Goal: Task Accomplishment & Management: Manage account settings

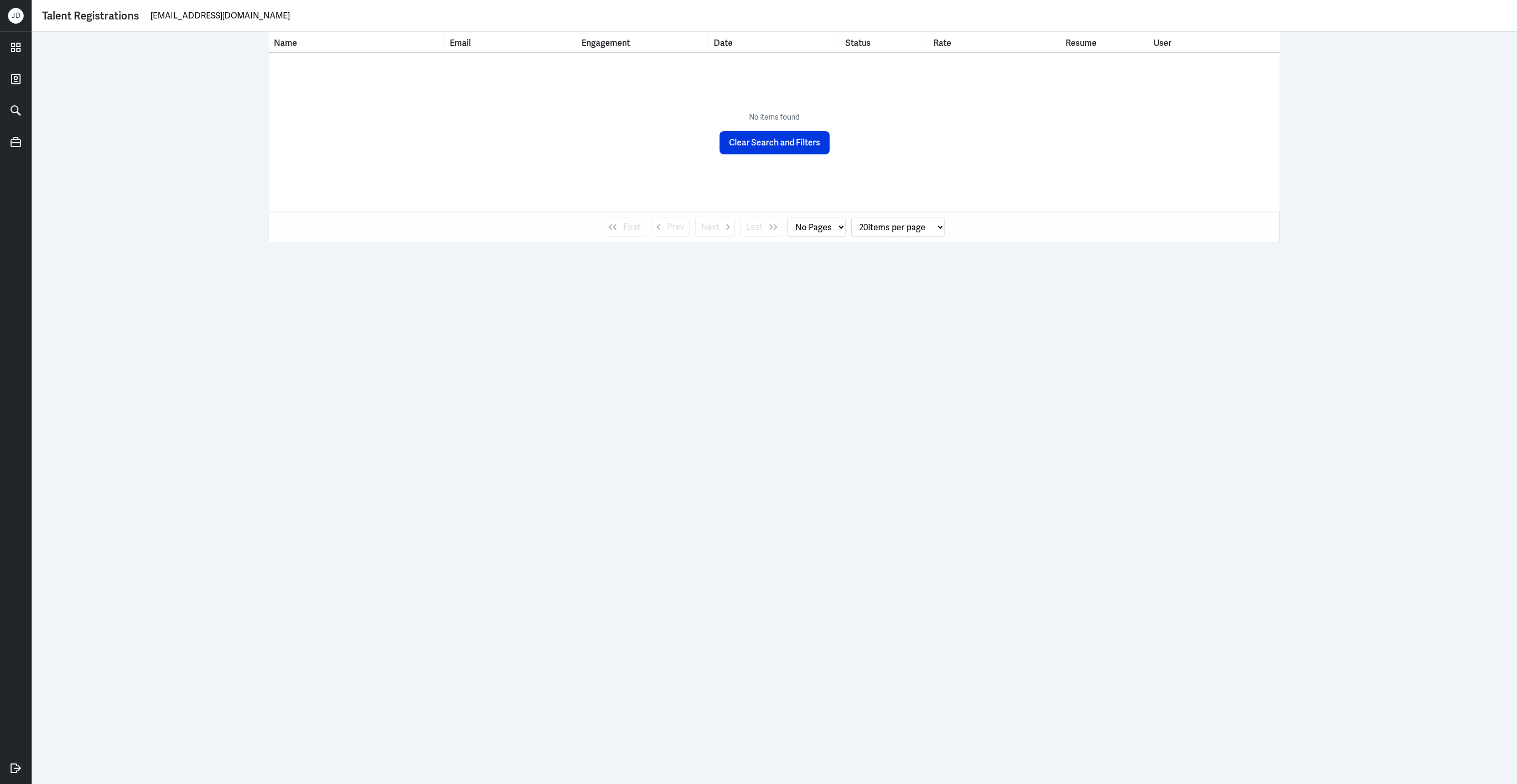
drag, startPoint x: 243, startPoint y: 14, endPoint x: 72, endPoint y: 14, distance: 171.0
click at [72, 14] on div "Talent Registrations celinemok0695@gmail.com" at bounding box center [774, 16] width 1464 height 16
paste input "bcbc.cheng"
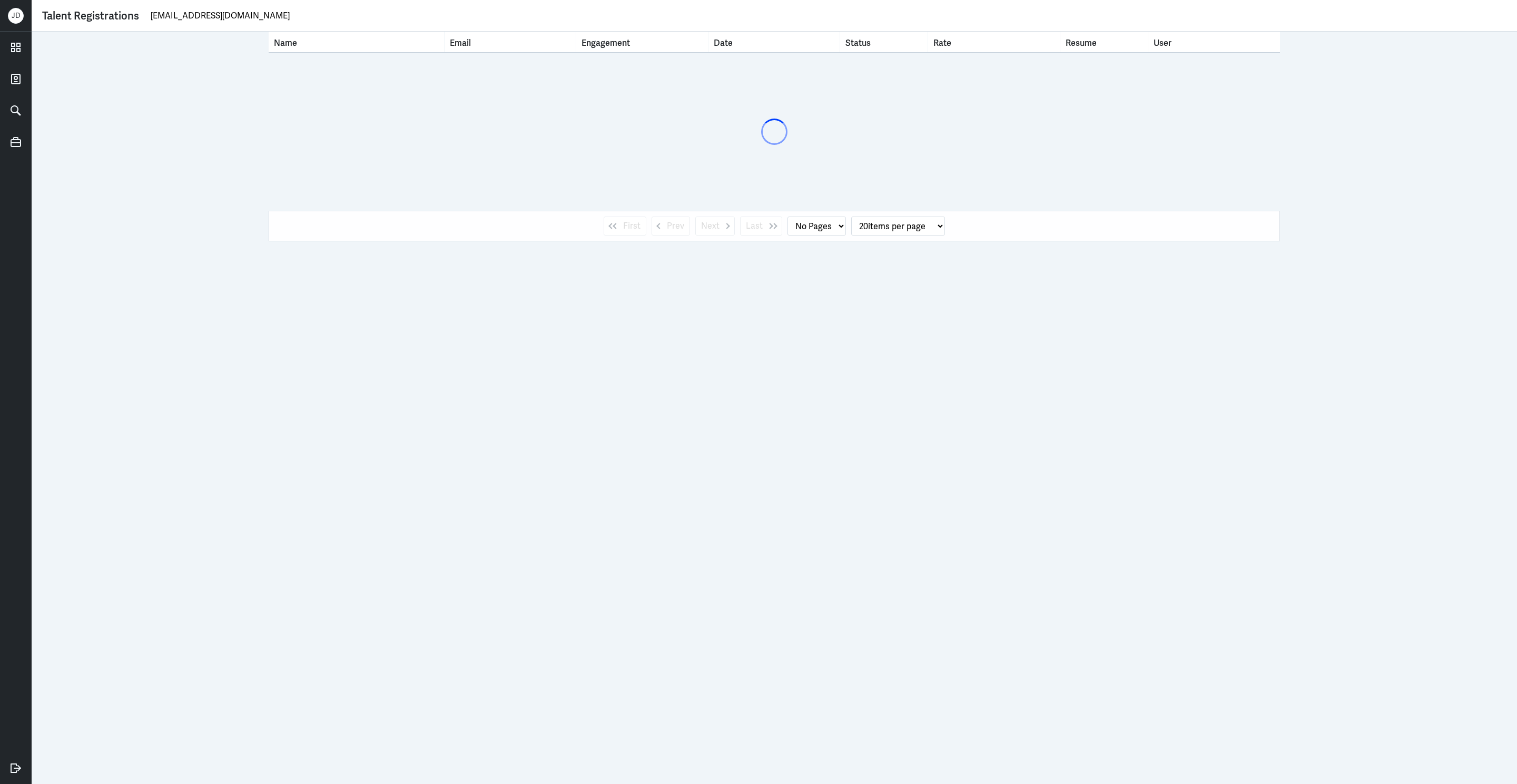
type input "bcbc.cheng@gmail.com"
select select "1"
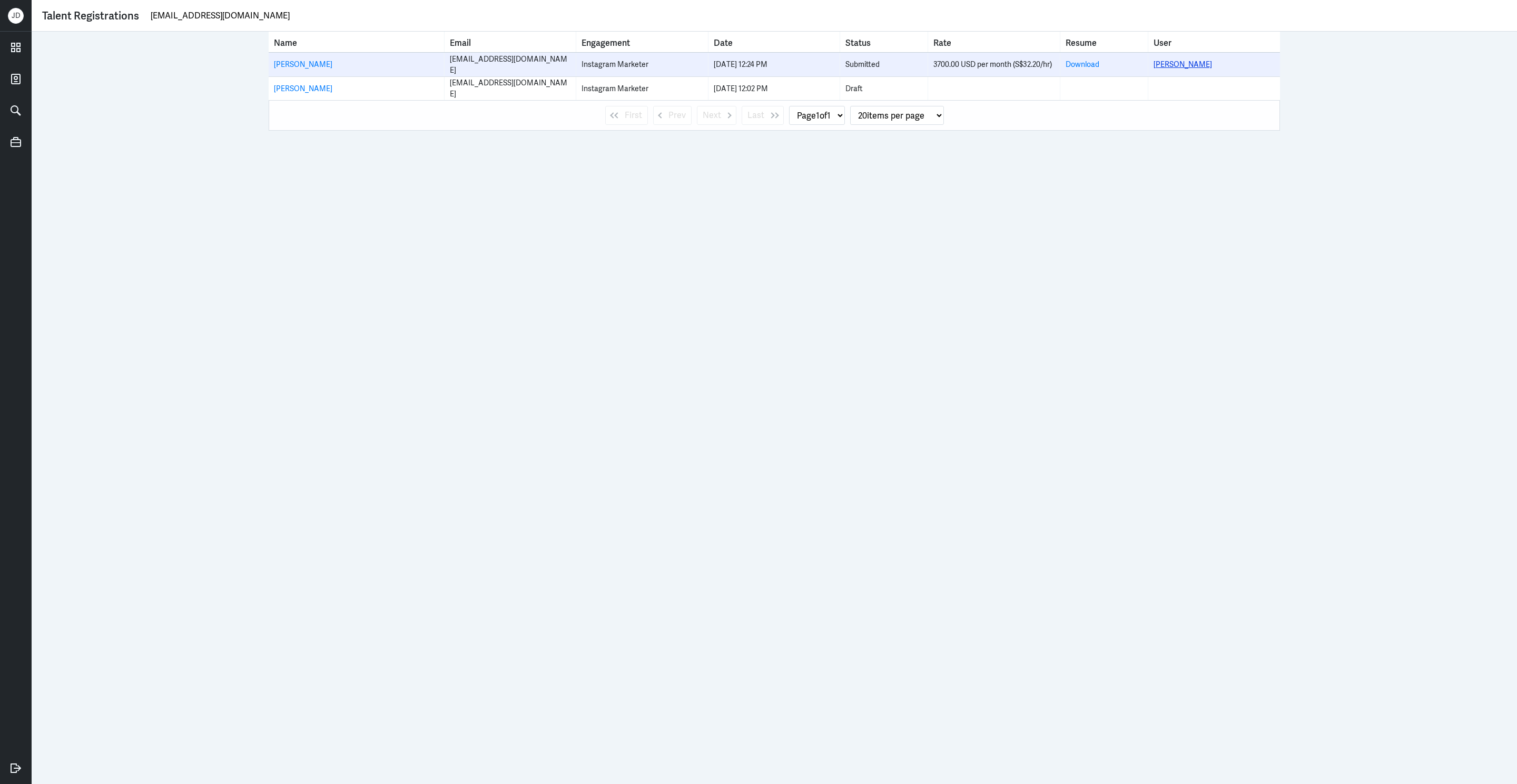
click at [1183, 64] on link "Belle Cheng" at bounding box center [1182, 64] width 58 height 9
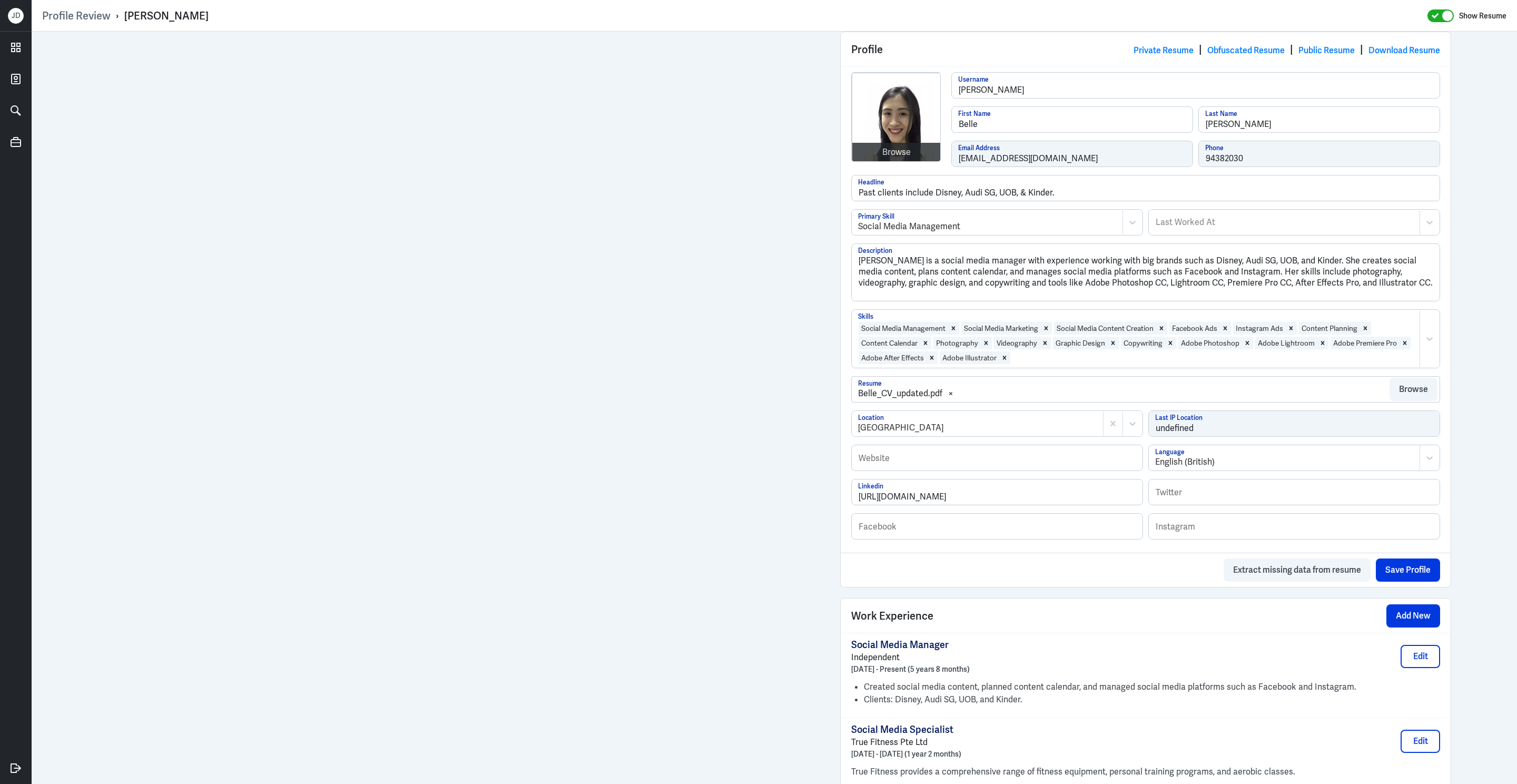
scroll to position [133, 0]
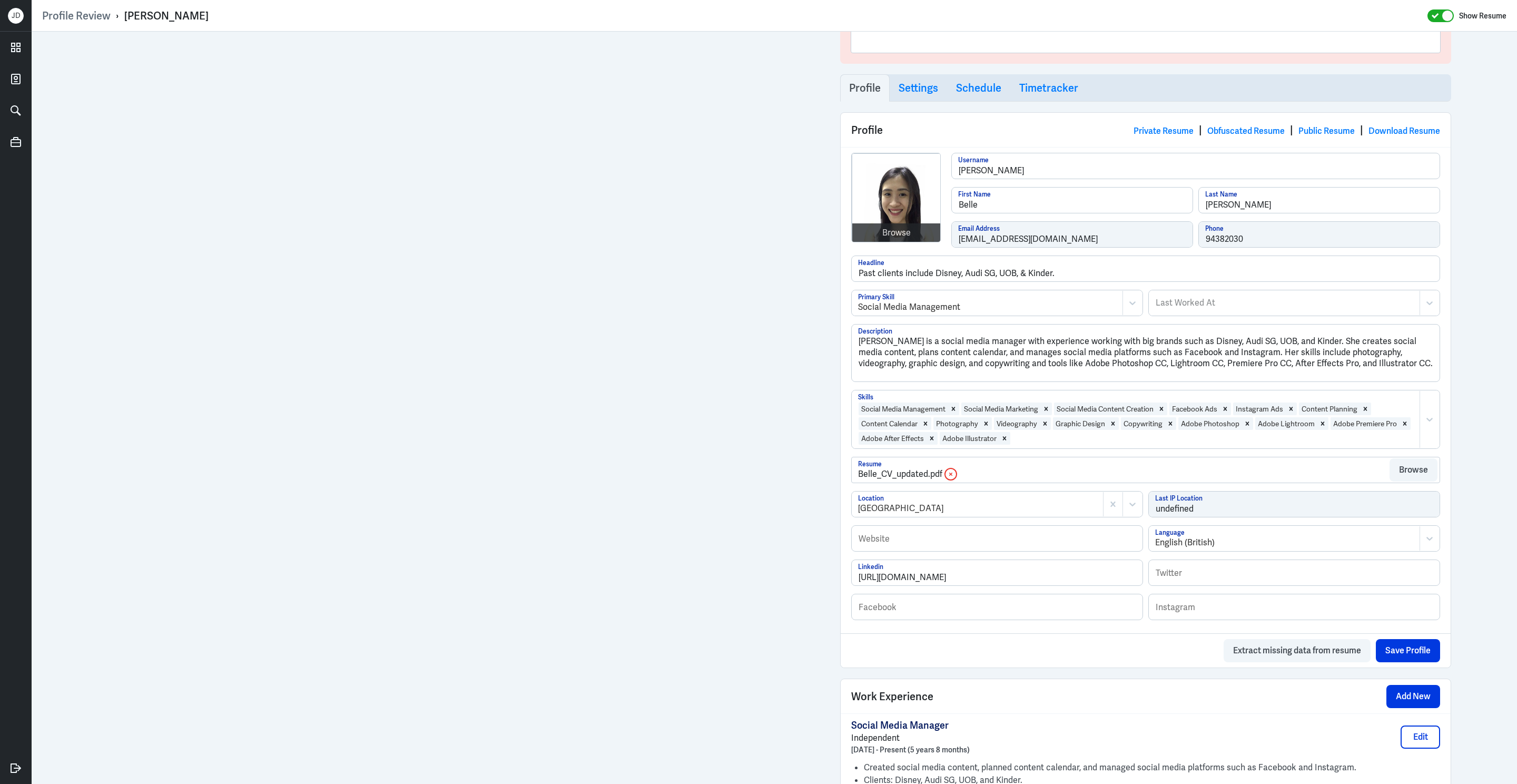
click at [948, 481] on icon at bounding box center [950, 473] width 10 height 14
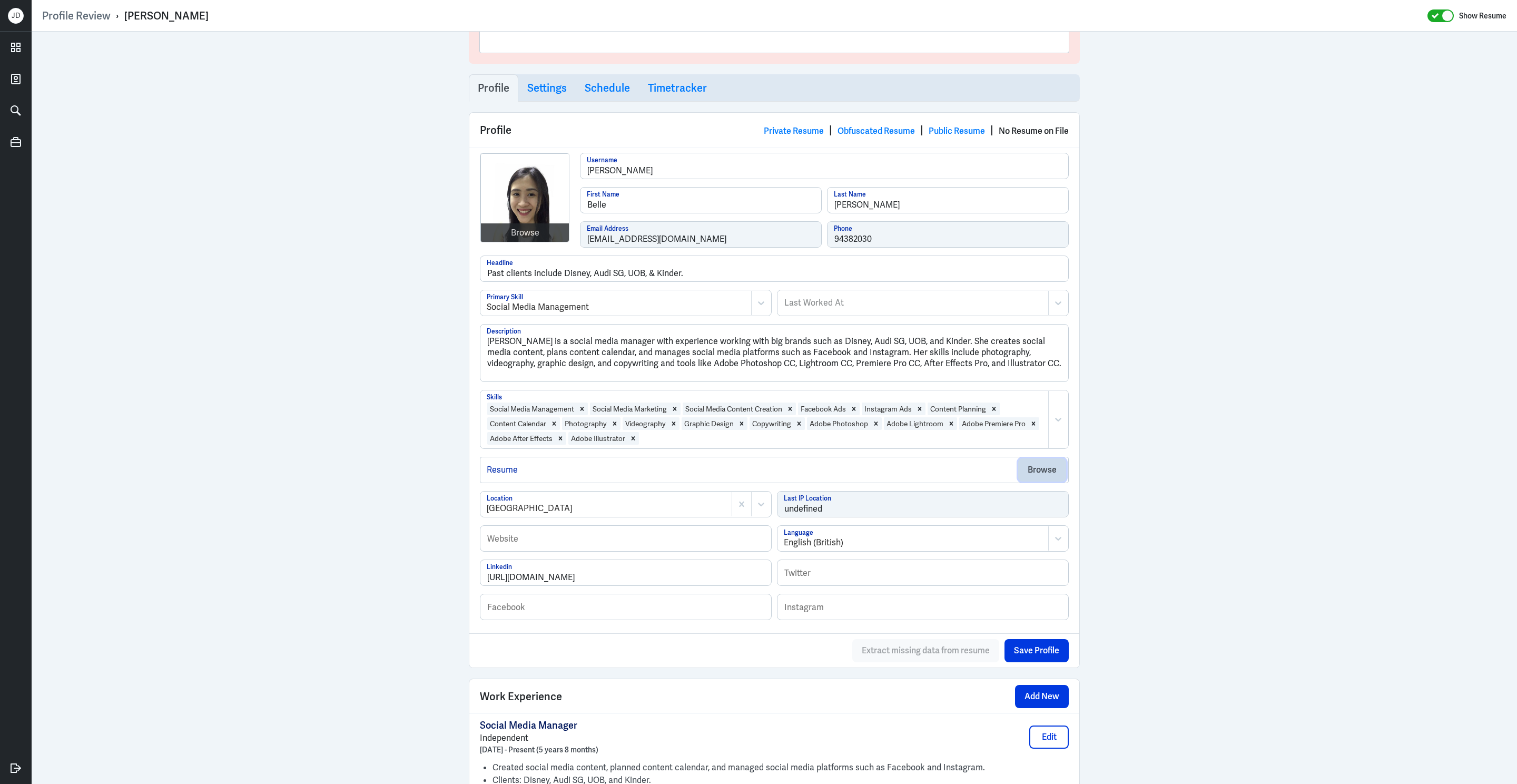
click at [1036, 472] on button "Browse" at bounding box center [1042, 469] width 48 height 23
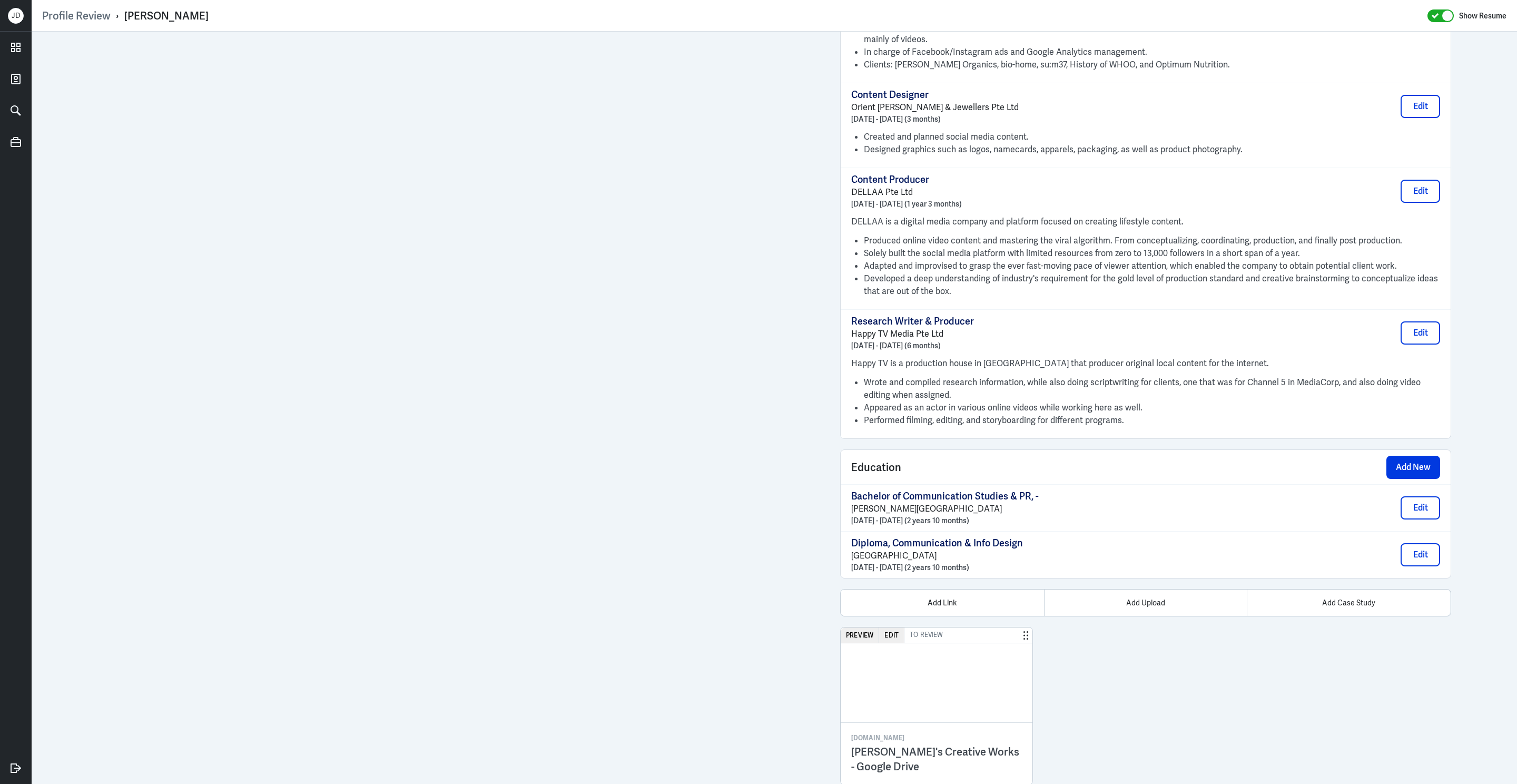
scroll to position [1148, 0]
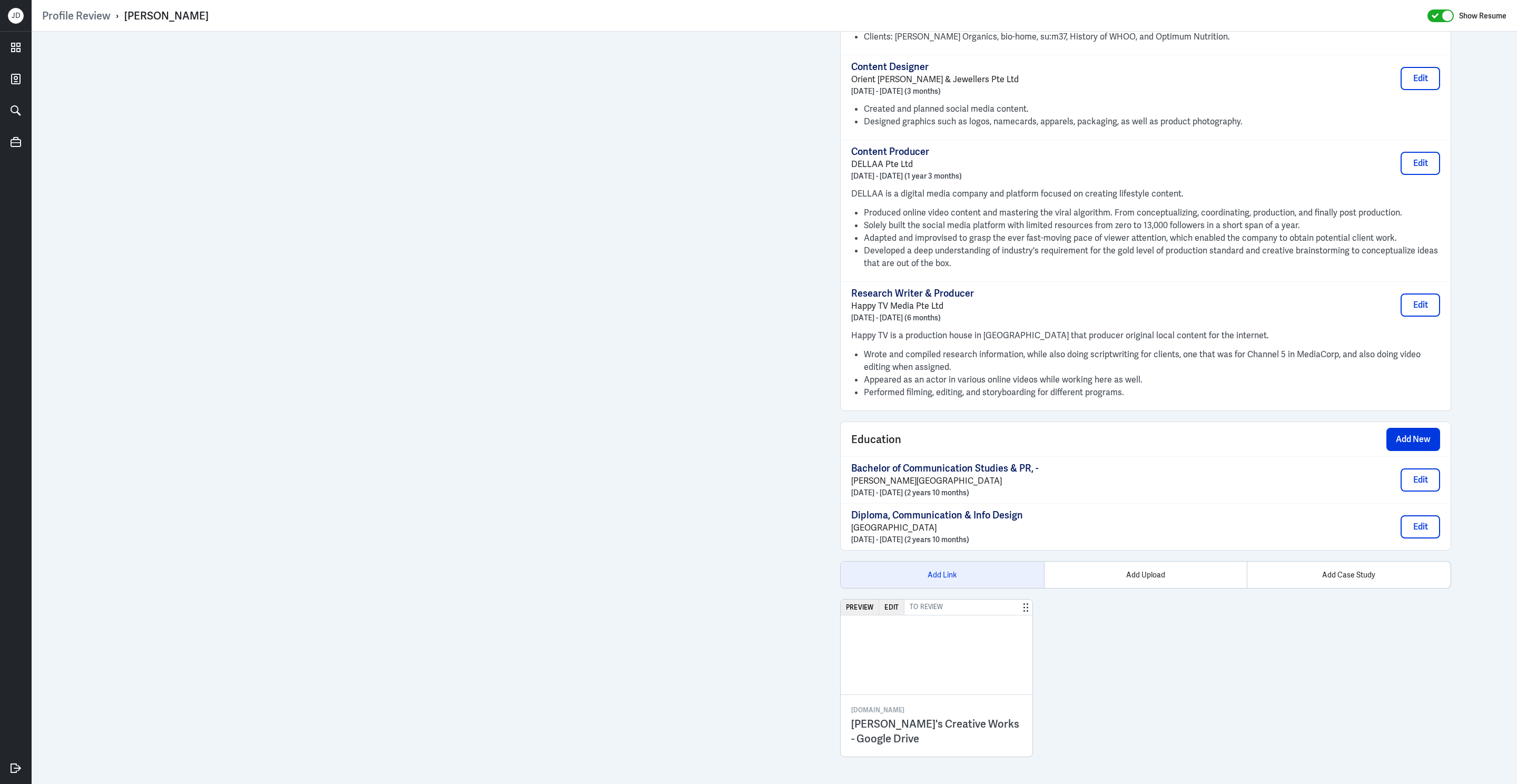
click at [945, 579] on div "Add Link" at bounding box center [942, 574] width 203 height 26
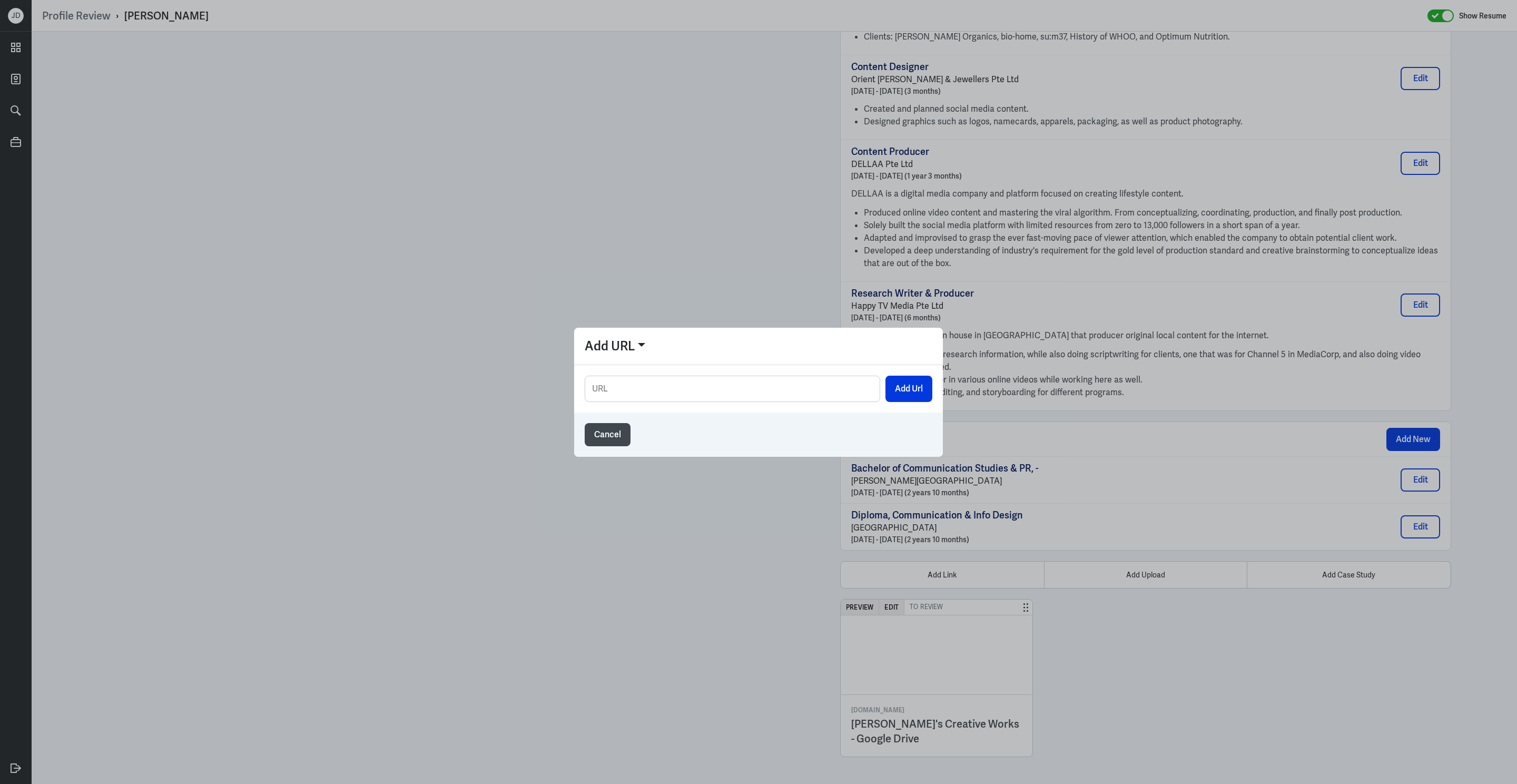
click at [813, 392] on input "text" at bounding box center [732, 388] width 294 height 25
type input "https://drive.google.com/file/d/1wyz4jxa7GqToELMJAhzZAXTq99-nnWNi/view"
click at [899, 394] on button "Add Url" at bounding box center [908, 389] width 47 height 26
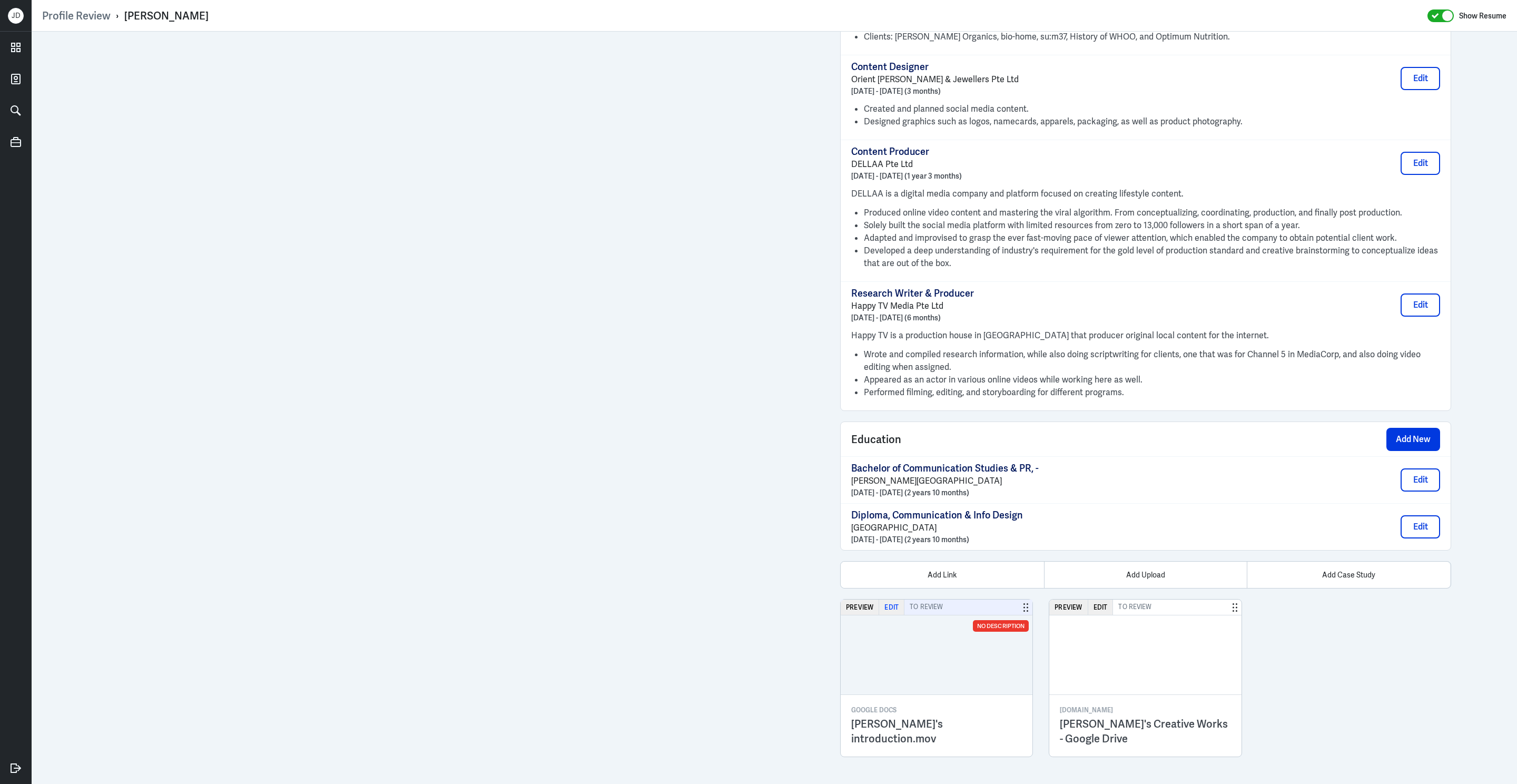
click at [890, 612] on button "Edit" at bounding box center [891, 607] width 25 height 15
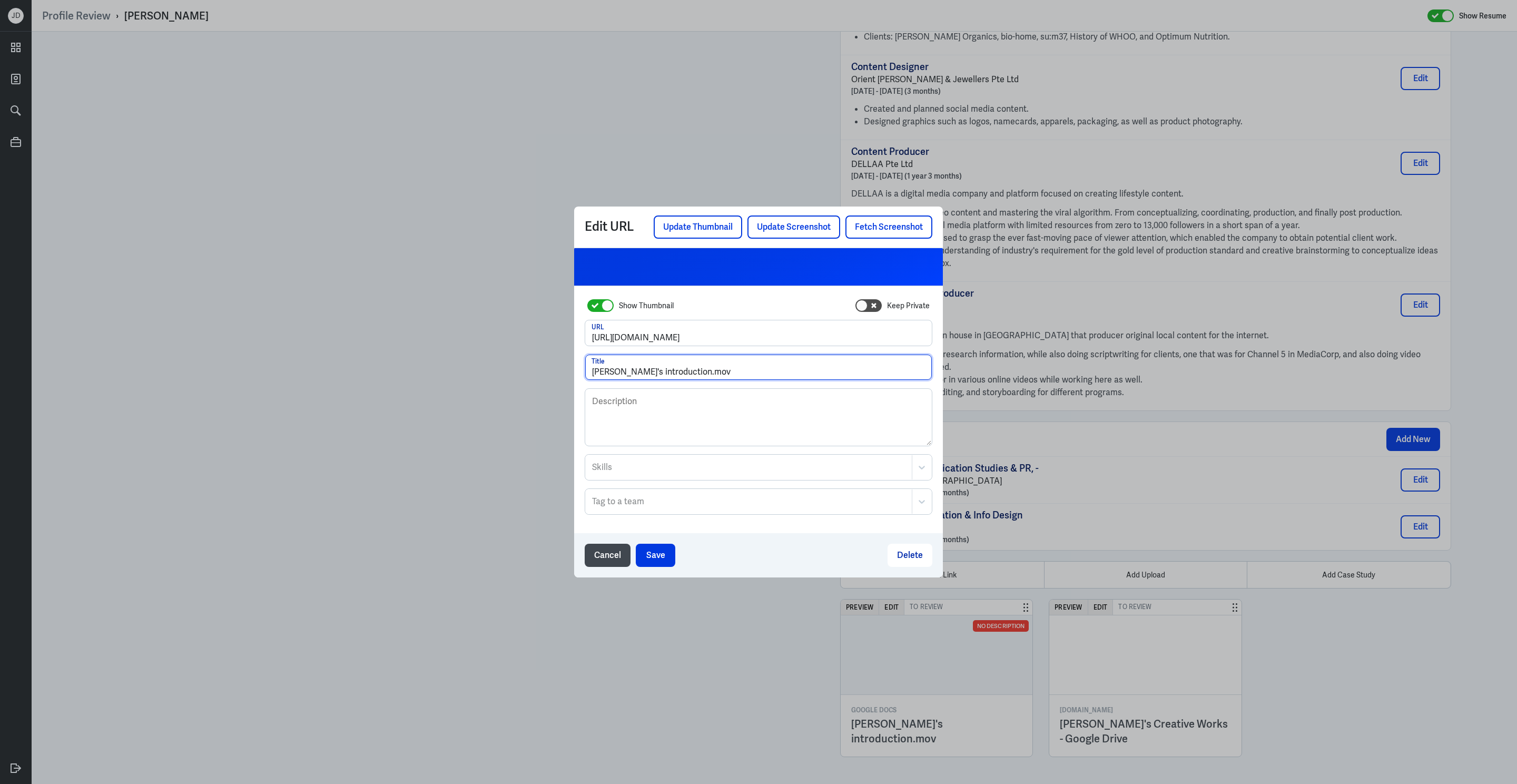
drag, startPoint x: 710, startPoint y: 367, endPoint x: 543, endPoint y: 367, distance: 167.0
click at [543, 367] on div "Edit URL Update Thumbnail Update Screenshot Fetch Screenshot Show Thumbnail Kee…" at bounding box center [758, 392] width 1517 height 784
type input "Vid Interview - Belle Cheng"
click at [642, 559] on button "Save" at bounding box center [655, 555] width 40 height 23
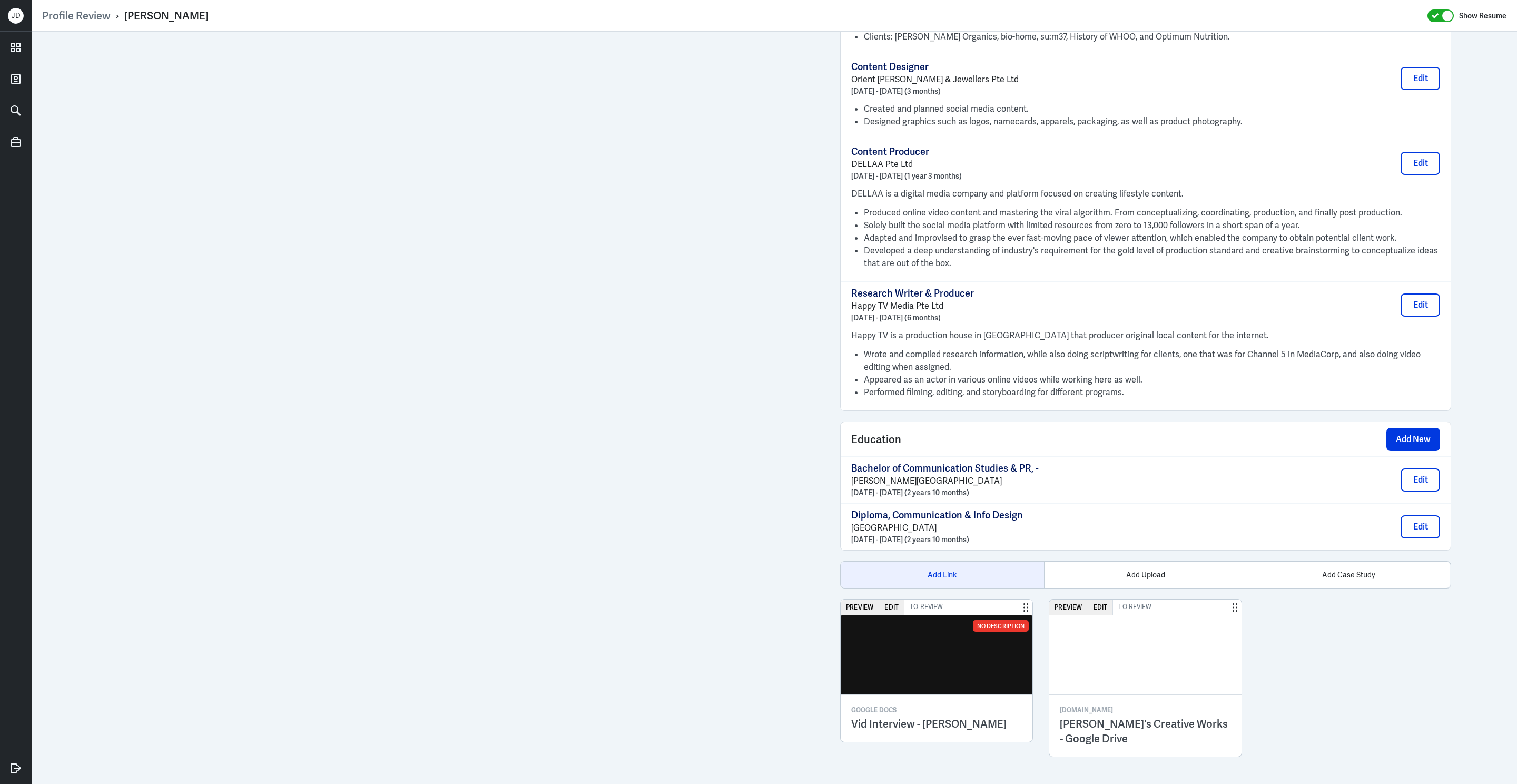
click at [928, 574] on div "Add Link" at bounding box center [942, 574] width 203 height 26
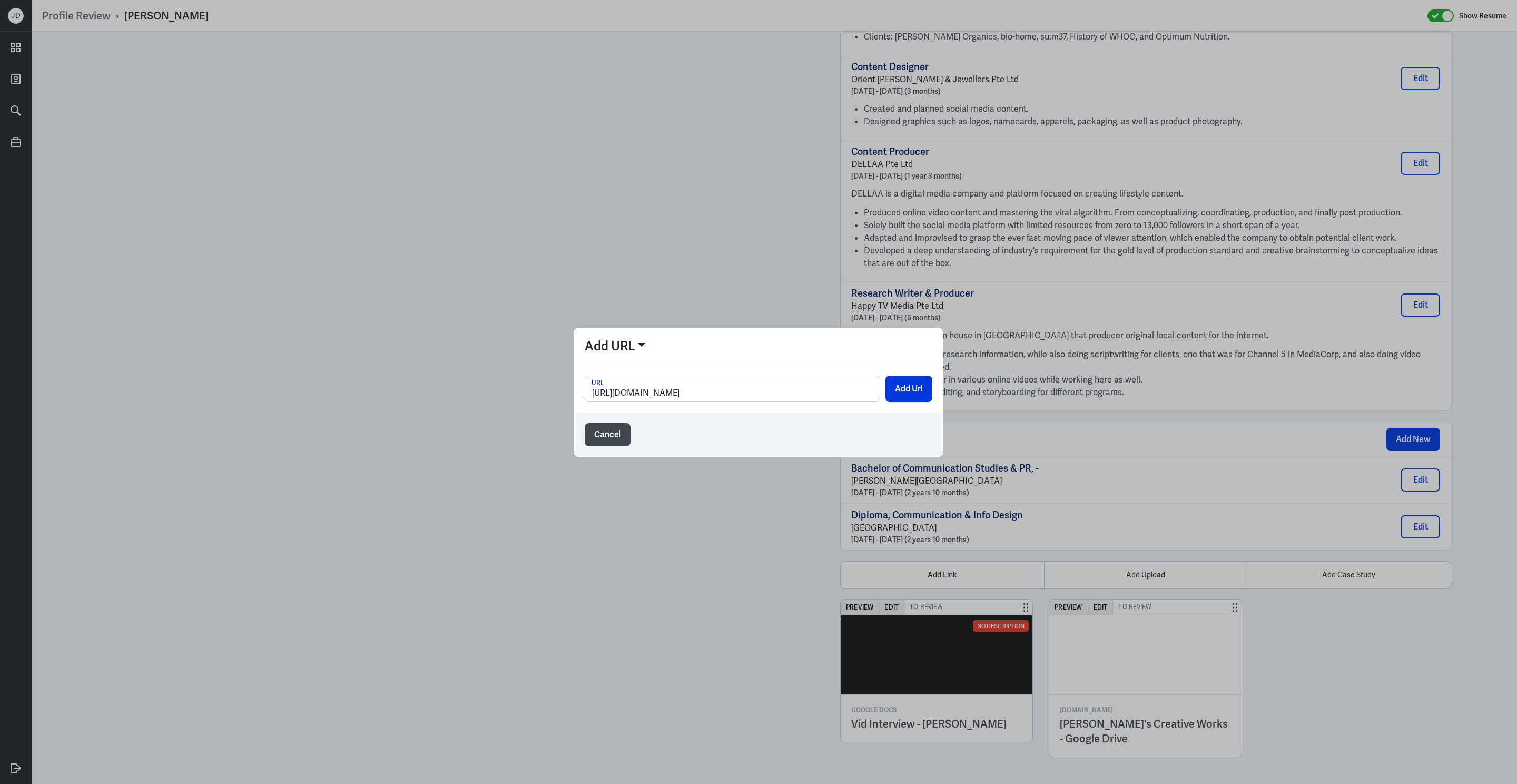
scroll to position [0, 29]
type input "https://drive.google.com/drive/folders/1nMfQlw0PCd-eKt0Z_VSZAe8OOKGU07EP"
click at [901, 391] on button "Add Url" at bounding box center [908, 389] width 47 height 26
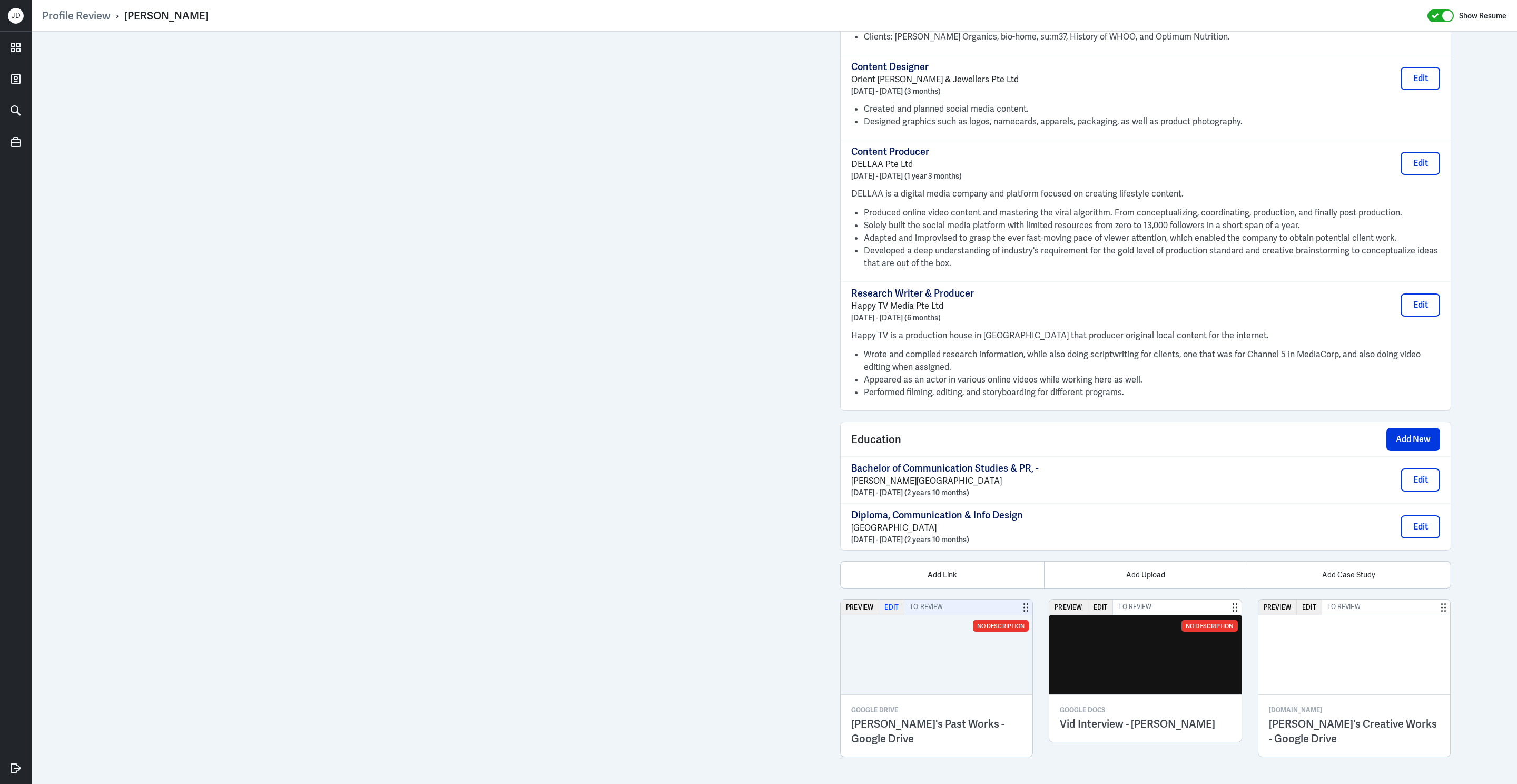
click at [898, 610] on button "Edit" at bounding box center [891, 607] width 25 height 15
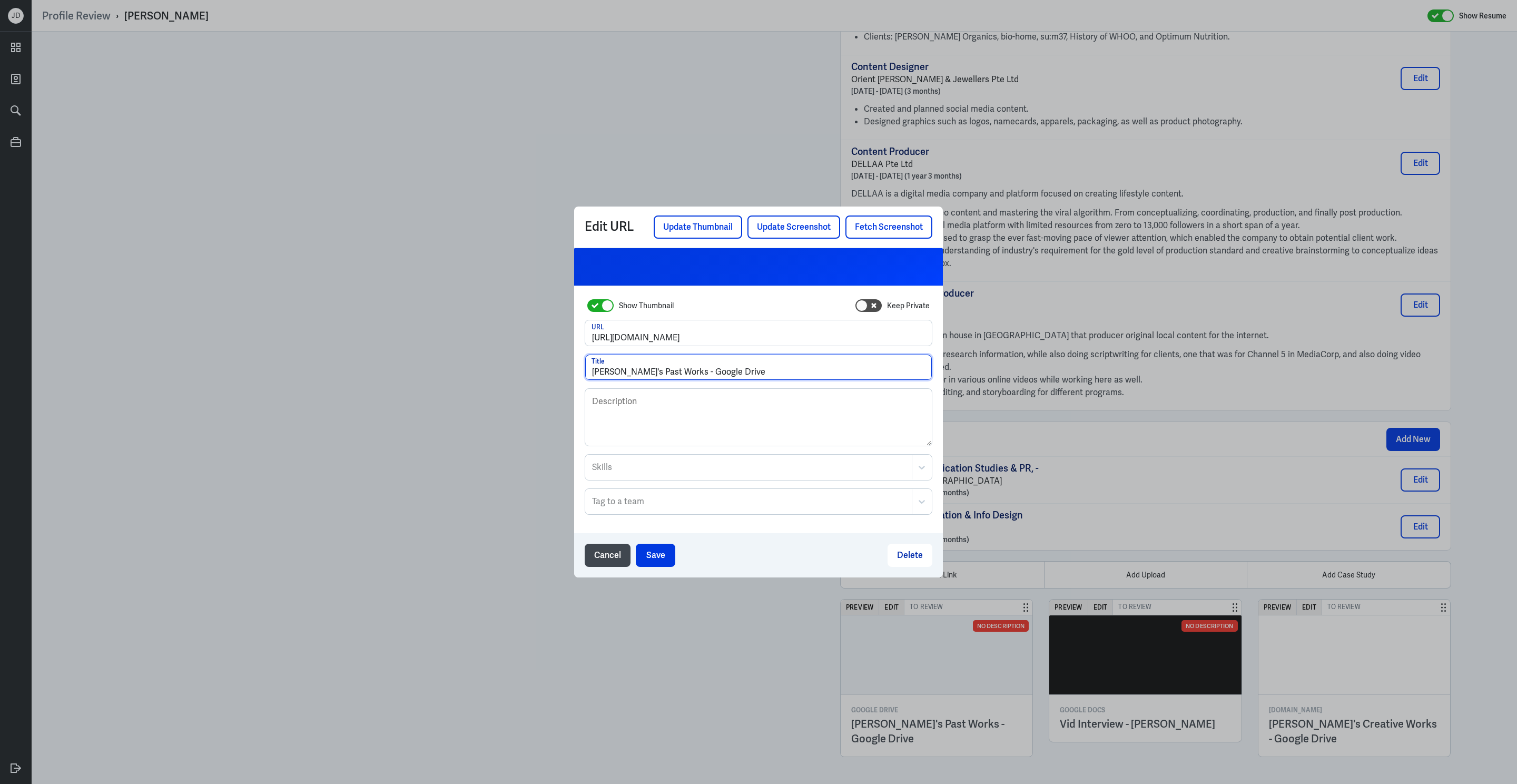
drag, startPoint x: 745, startPoint y: 374, endPoint x: 566, endPoint y: 368, distance: 179.1
click at [566, 368] on div "Edit URL Update Thumbnail Update Screenshot Fetch Screenshot Show Thumbnail Kee…" at bounding box center [758, 392] width 1517 height 784
type input "Portfolio - Belle Cheng"
click at [648, 558] on button "Save" at bounding box center [655, 555] width 40 height 23
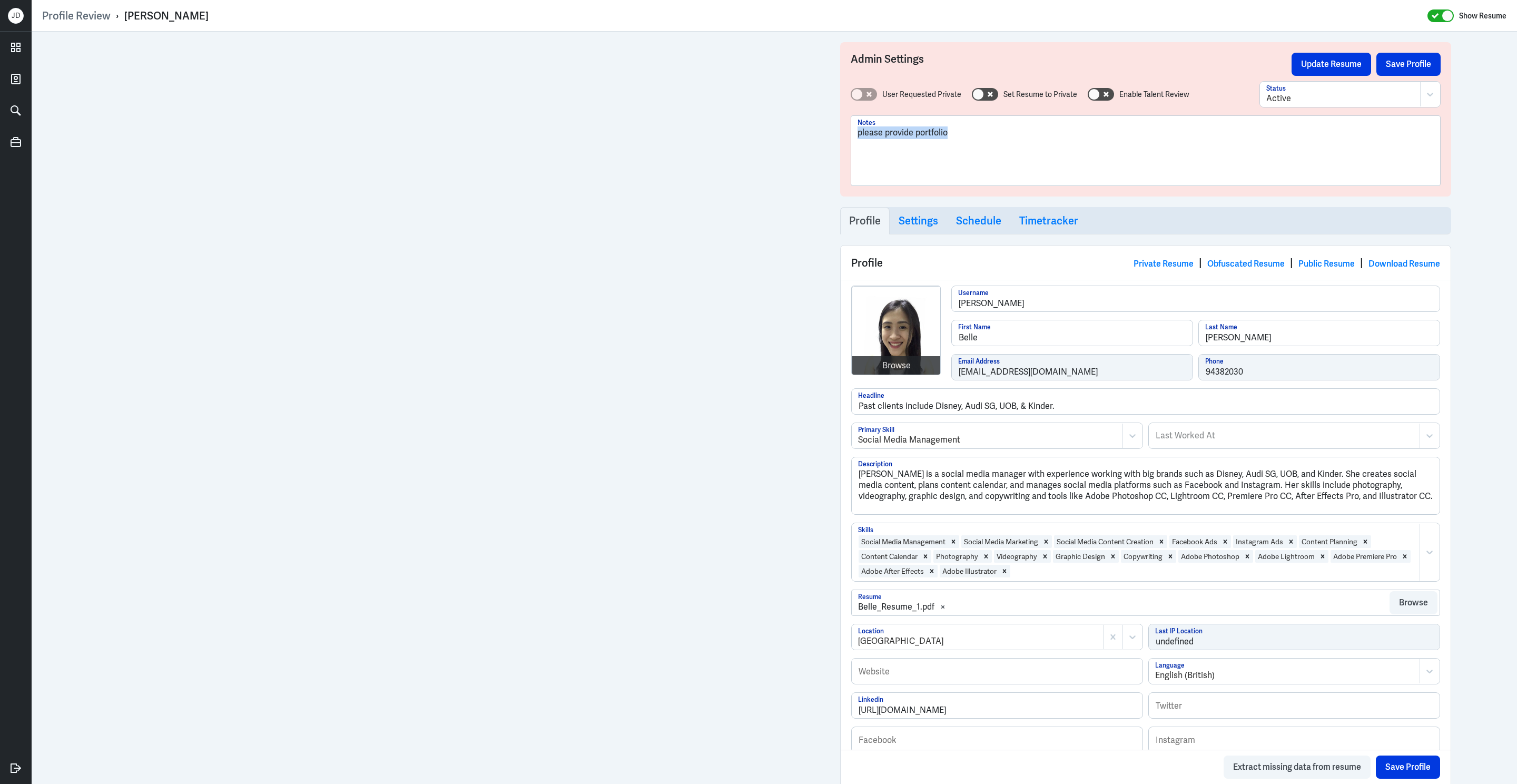
drag, startPoint x: 964, startPoint y: 143, endPoint x: 769, endPoint y: 134, distance: 195.2
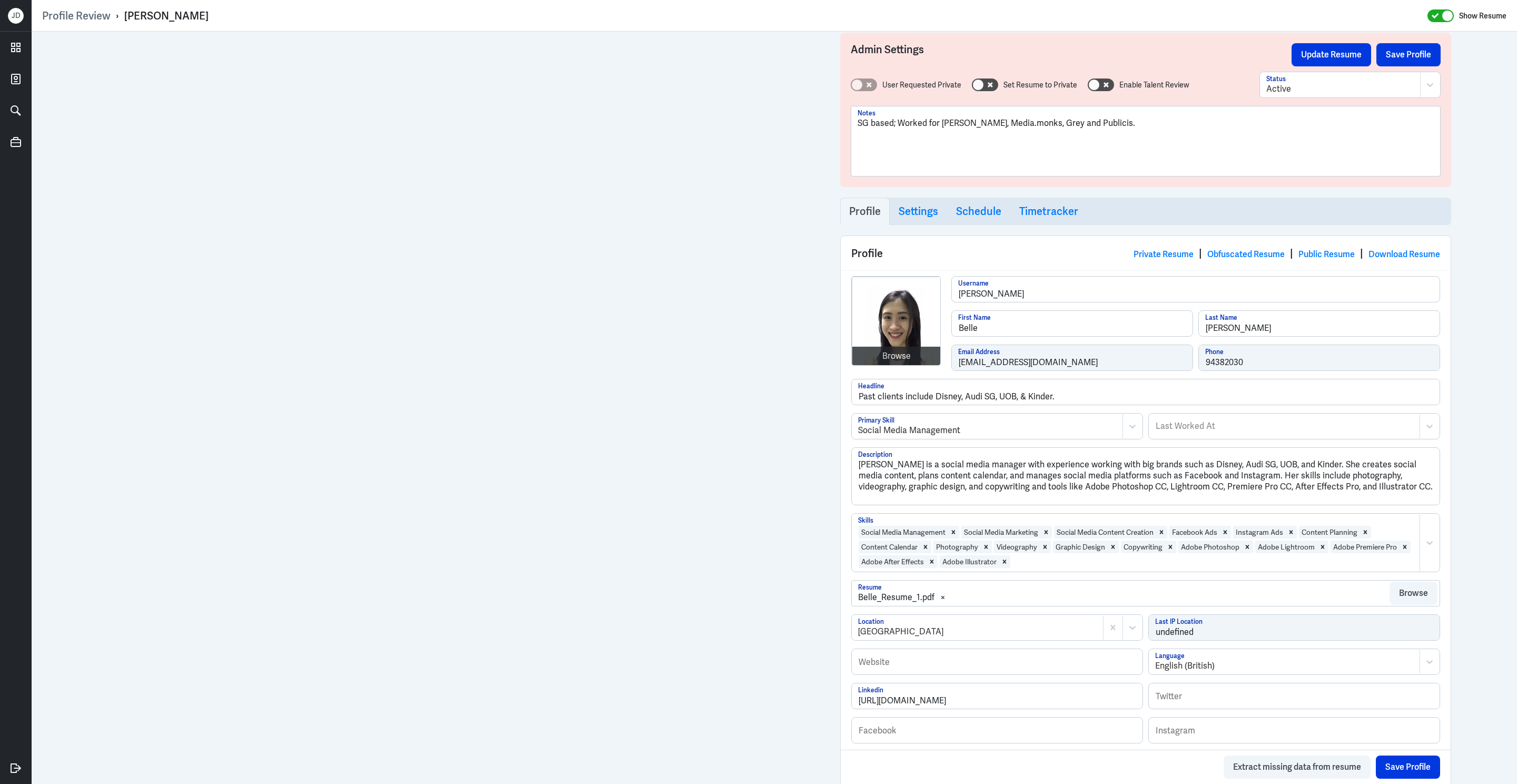
click at [901, 120] on p "SG based; Worked for Oliver, Media.monks, Grey and Publicis." at bounding box center [1145, 123] width 576 height 13
click at [897, 125] on p "SG based; Worked for Oliver, Media.monks, Grey and Publicis." at bounding box center [1145, 123] width 576 height 13
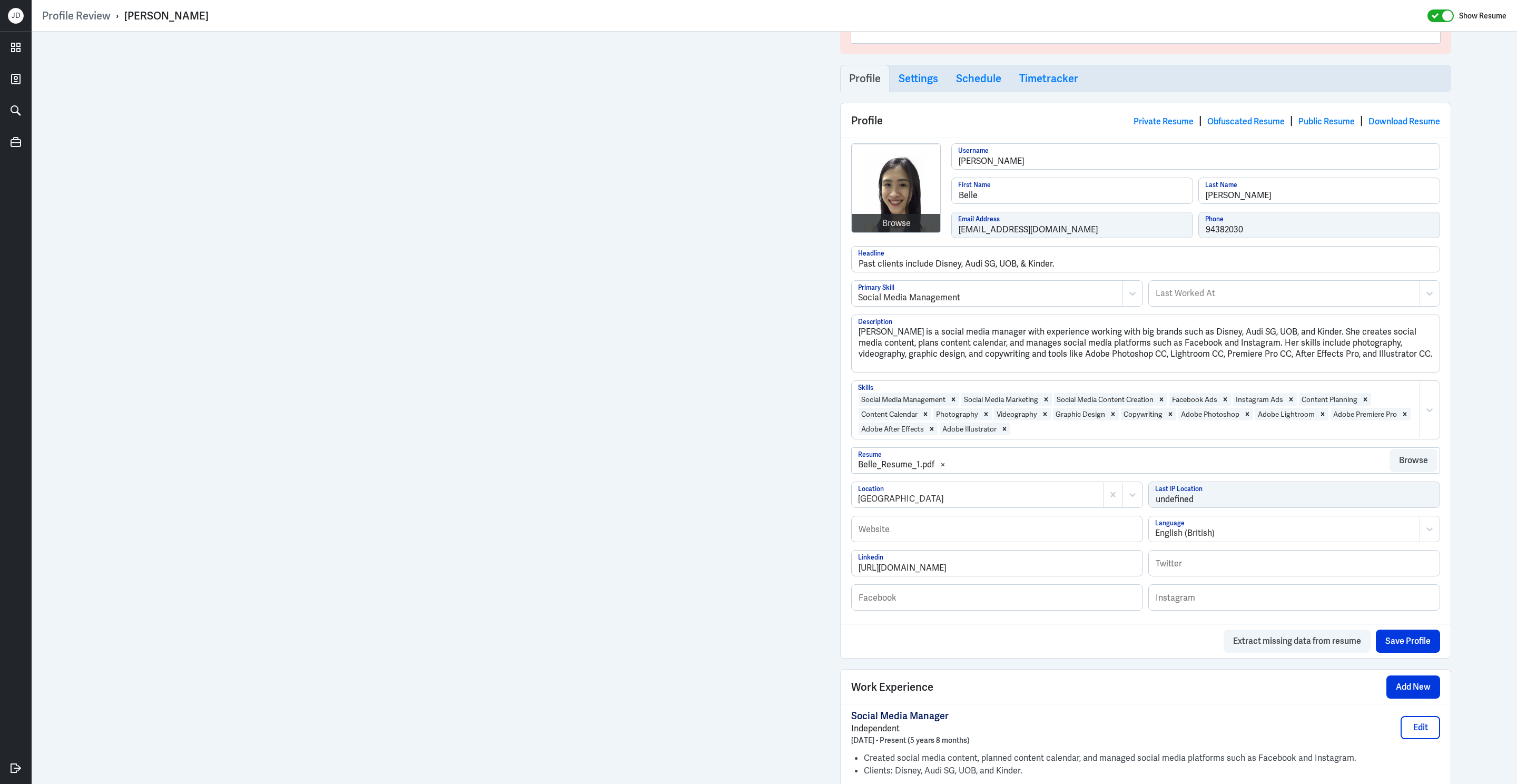
scroll to position [0, 0]
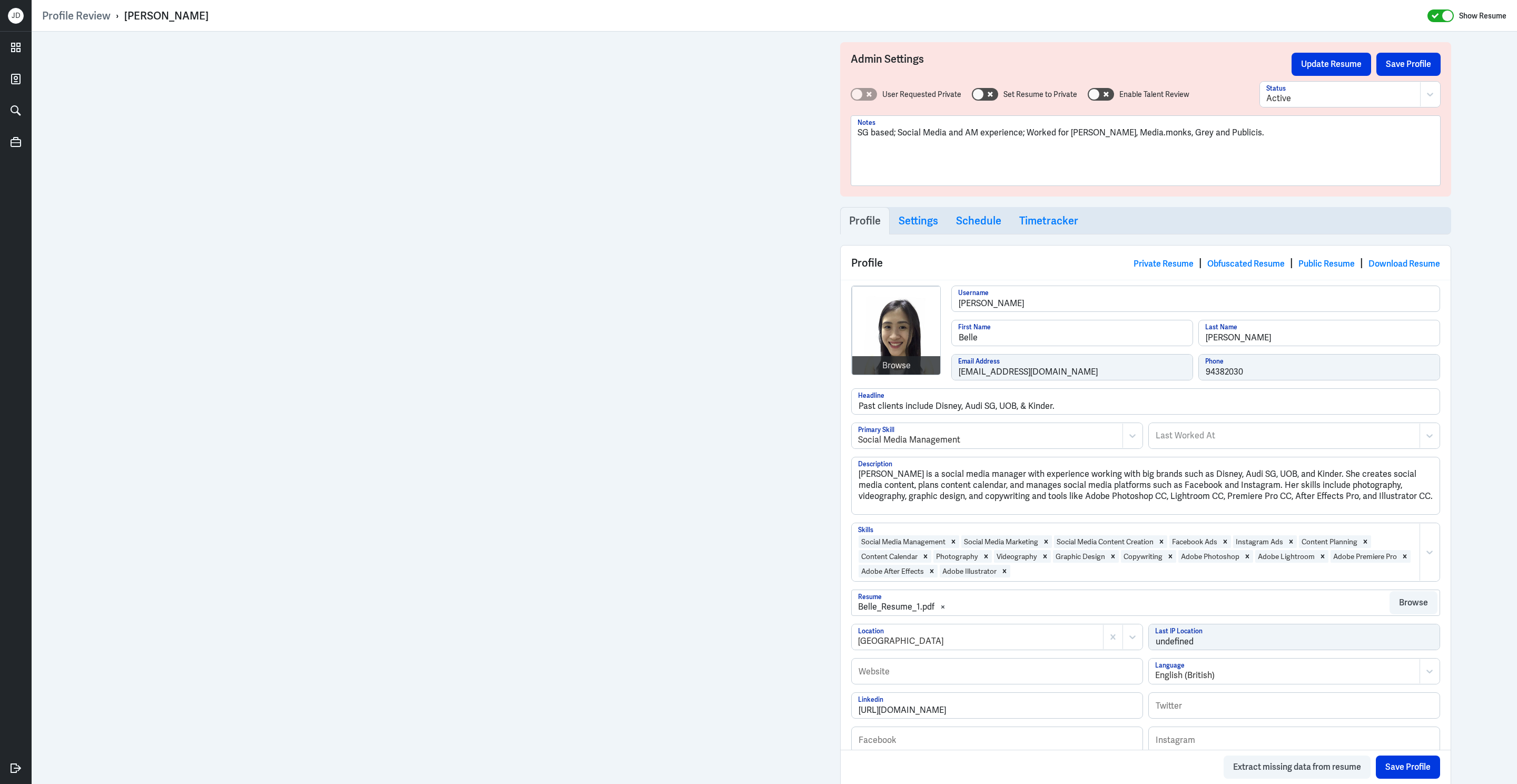
click at [1227, 139] on div "SG based; Social Media and AM experience; Worked for Oliver, Media.monks, Grey …" at bounding box center [1145, 154] width 576 height 57
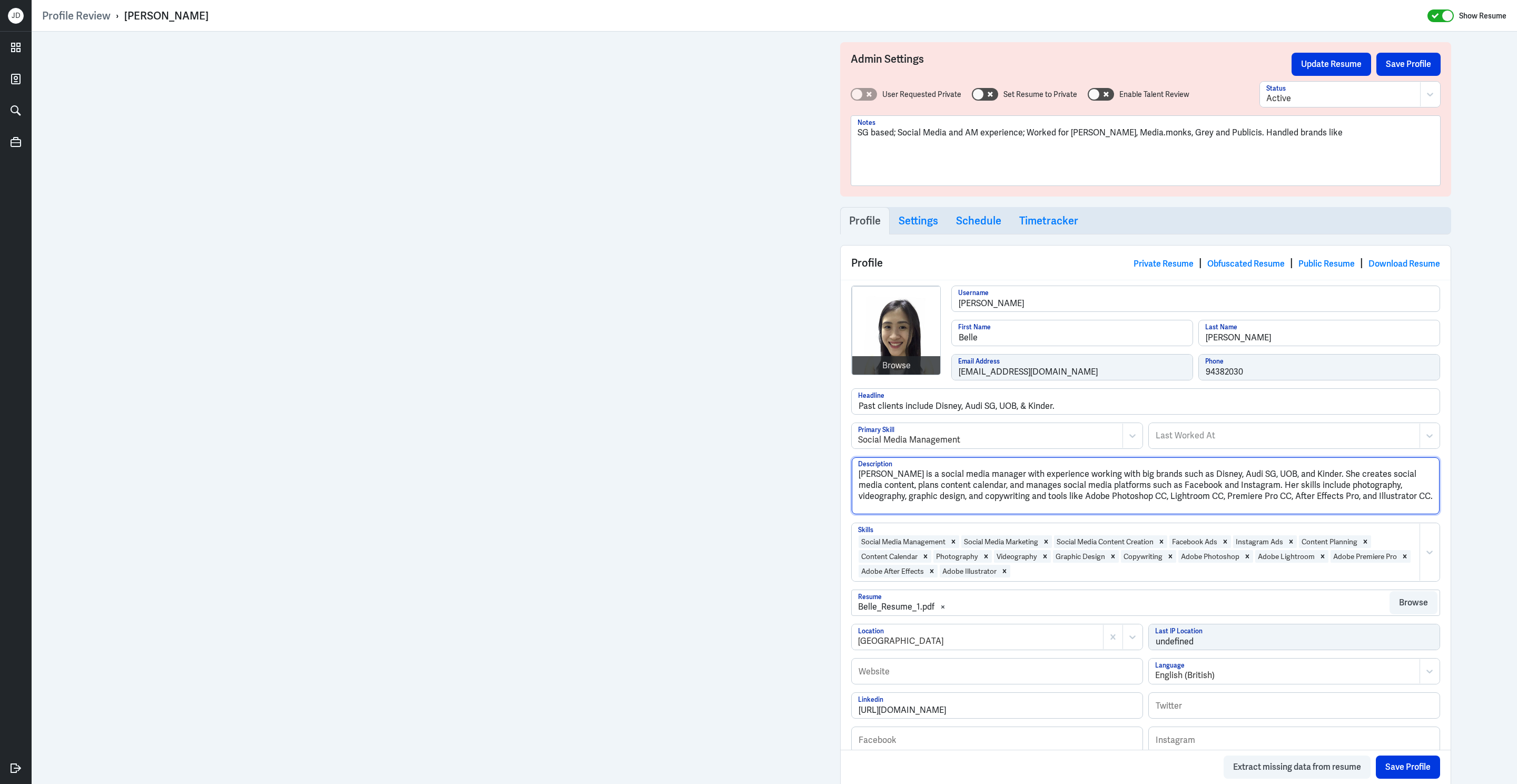
drag, startPoint x: 1190, startPoint y: 480, endPoint x: 1315, endPoint y: 475, distance: 125.1
click at [1317, 477] on textarea "Belle Cheng is a social media manager with experience working with big brands s…" at bounding box center [1145, 485] width 587 height 57
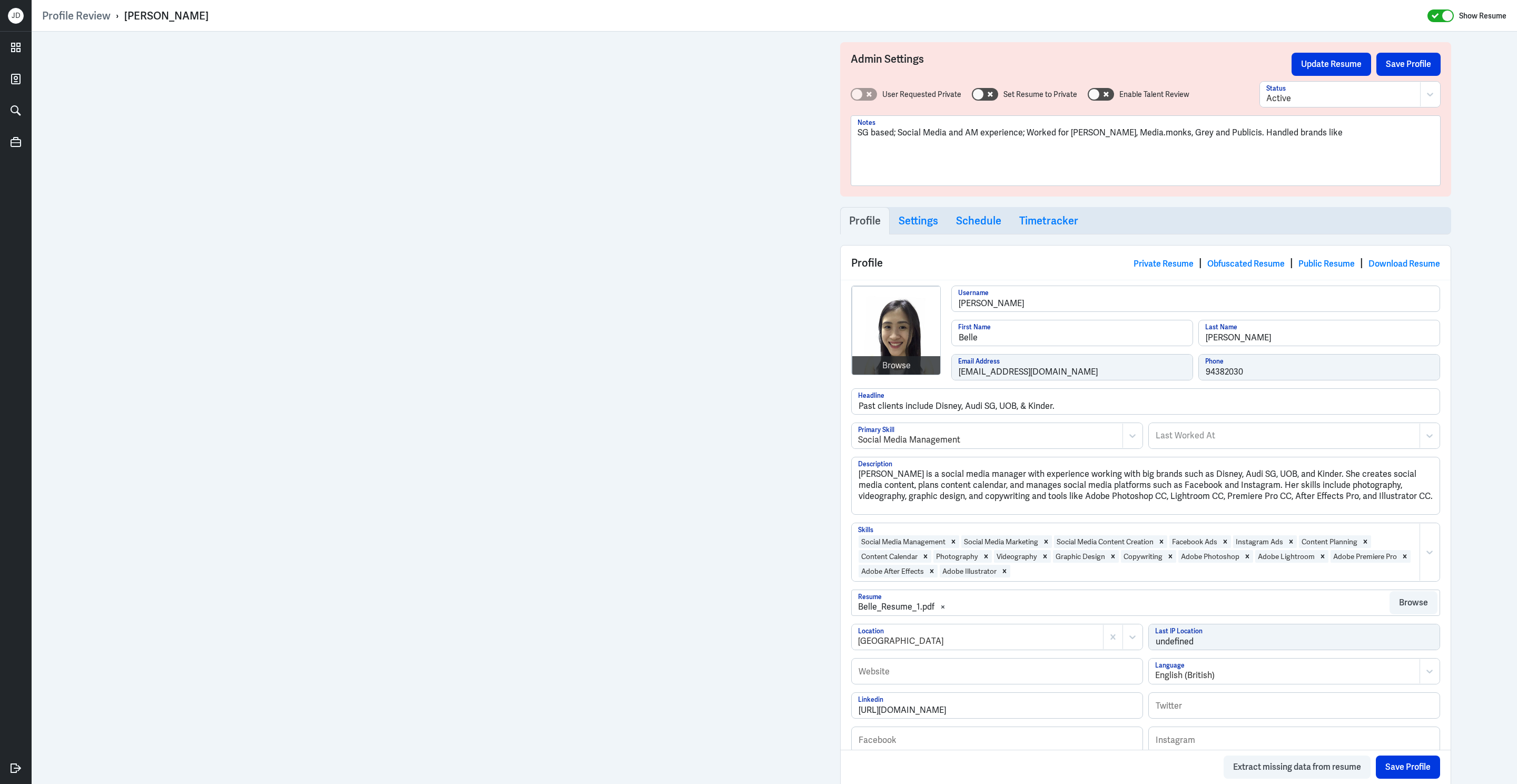
click at [1313, 127] on p "SG based; Social Media and AM experience; Worked for Oliver, Media.monks, Grey …" at bounding box center [1145, 133] width 576 height 13
paste div
click at [1377, 134] on p "SG based; Social Media and AM experience; Worked for Oliver, Media.monks, Grey …" at bounding box center [1145, 138] width 576 height 25
click at [1064, 149] on p "SG based; Social Media and AM experience; Worked for Oliver, Media.monks, Grey …" at bounding box center [1145, 138] width 576 height 25
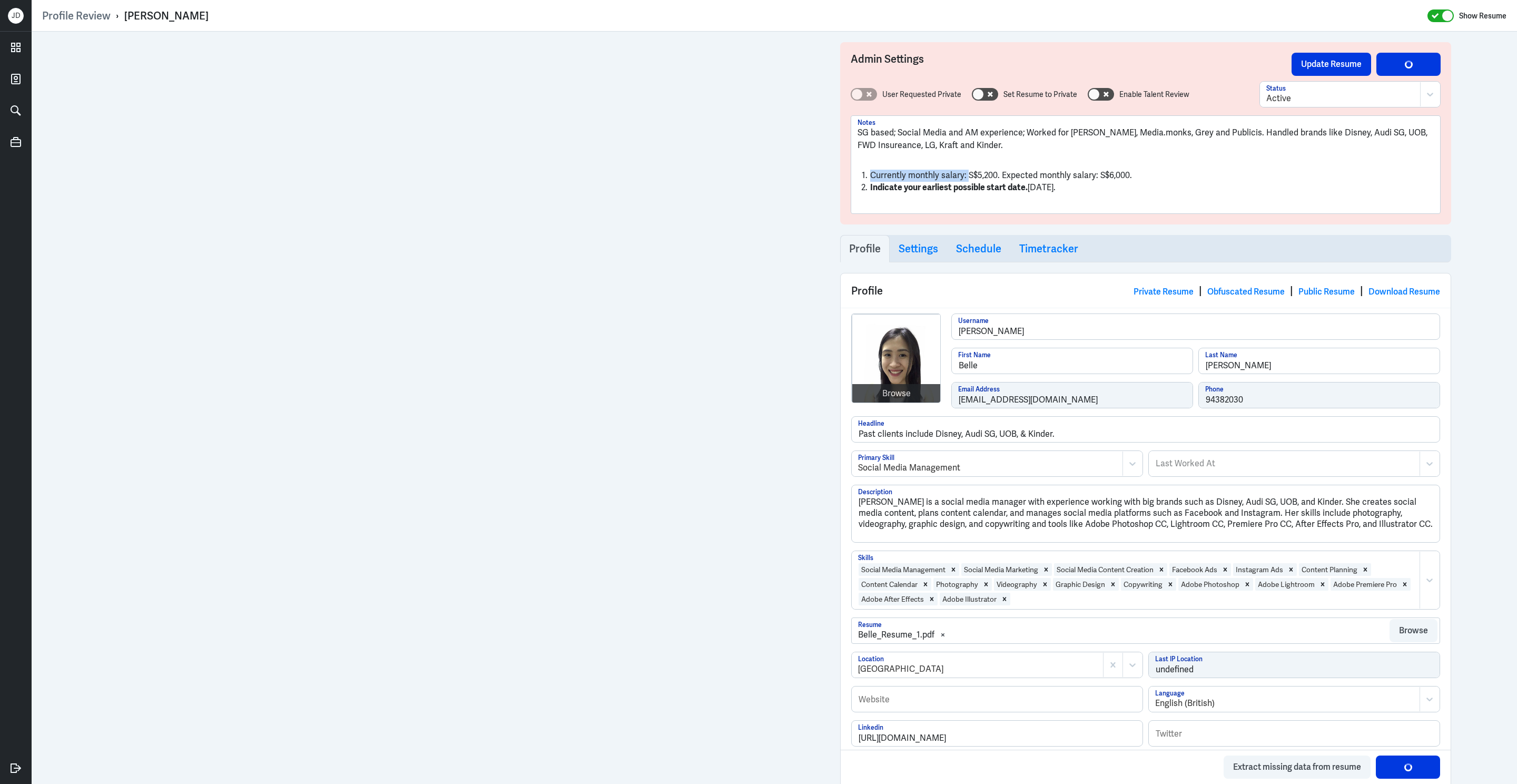
drag, startPoint x: 969, startPoint y: 179, endPoint x: 857, endPoint y: 179, distance: 112.0
click at [857, 179] on li "Currently monthly salary: S$5,200. Expected monthly salary: S$6,000." at bounding box center [1145, 175] width 576 height 12
drag, startPoint x: 918, startPoint y: 175, endPoint x: 1007, endPoint y: 174, distance: 89.0
click at [1007, 174] on li "CS: S$5,200. Expected monthly salary: S$6,000." at bounding box center [1145, 175] width 576 height 12
click at [1009, 174] on li "CS: S$5,200. Expected monthly salary: S$6,000." at bounding box center [1145, 175] width 576 height 12
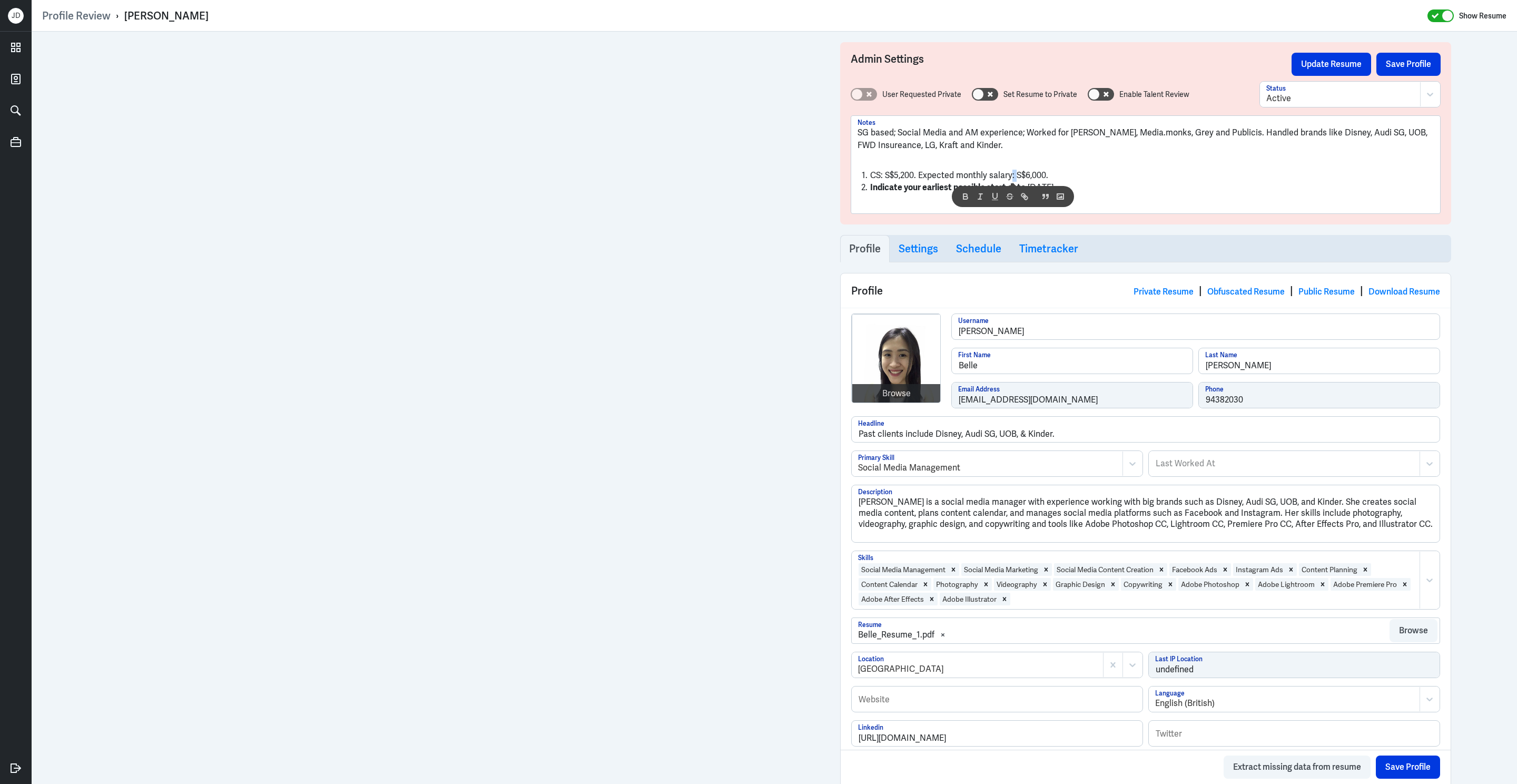
click at [1010, 174] on li "CS: S$5,200. Expected monthly salary: S$6,000." at bounding box center [1145, 175] width 576 height 12
drag, startPoint x: 1010, startPoint y: 177, endPoint x: 920, endPoint y: 174, distance: 90.0
click at [920, 174] on li "CS: S$5,200. Expected monthly salary: S$6,000." at bounding box center [1145, 175] width 576 height 12
click at [917, 179] on li "CS: S$5,200. ES: S$6,000." at bounding box center [1145, 175] width 576 height 12
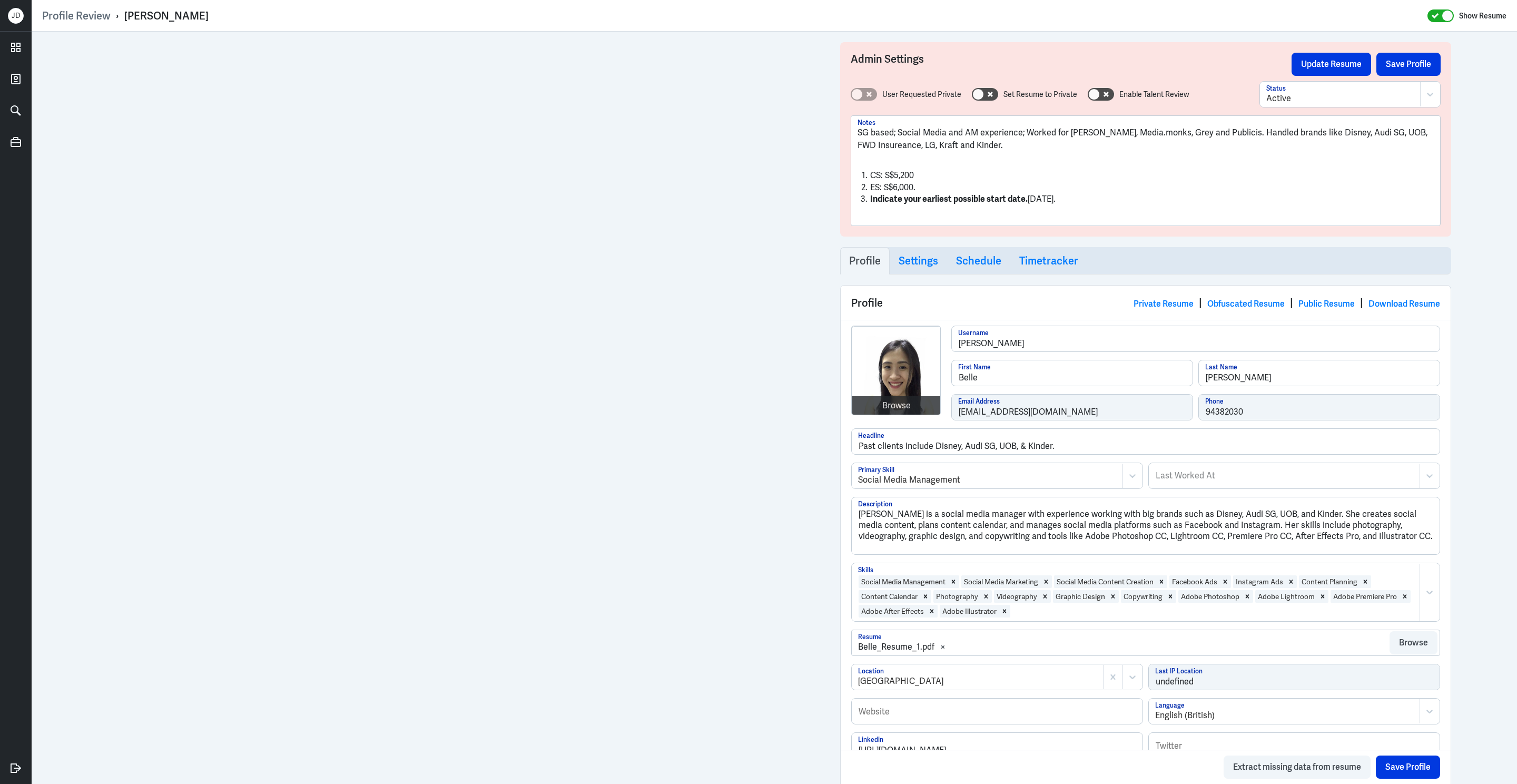
click at [871, 176] on li "CS: S$5,200" at bounding box center [1145, 175] width 576 height 12
click at [872, 190] on li "ES: S$6,000." at bounding box center [1145, 187] width 576 height 12
drag, startPoint x: 1030, startPoint y: 204, endPoint x: 869, endPoint y: 203, distance: 161.0
click at [869, 203] on li "Indicate your earliest possible start date. 3 Sep 2025." at bounding box center [1145, 200] width 576 height 12
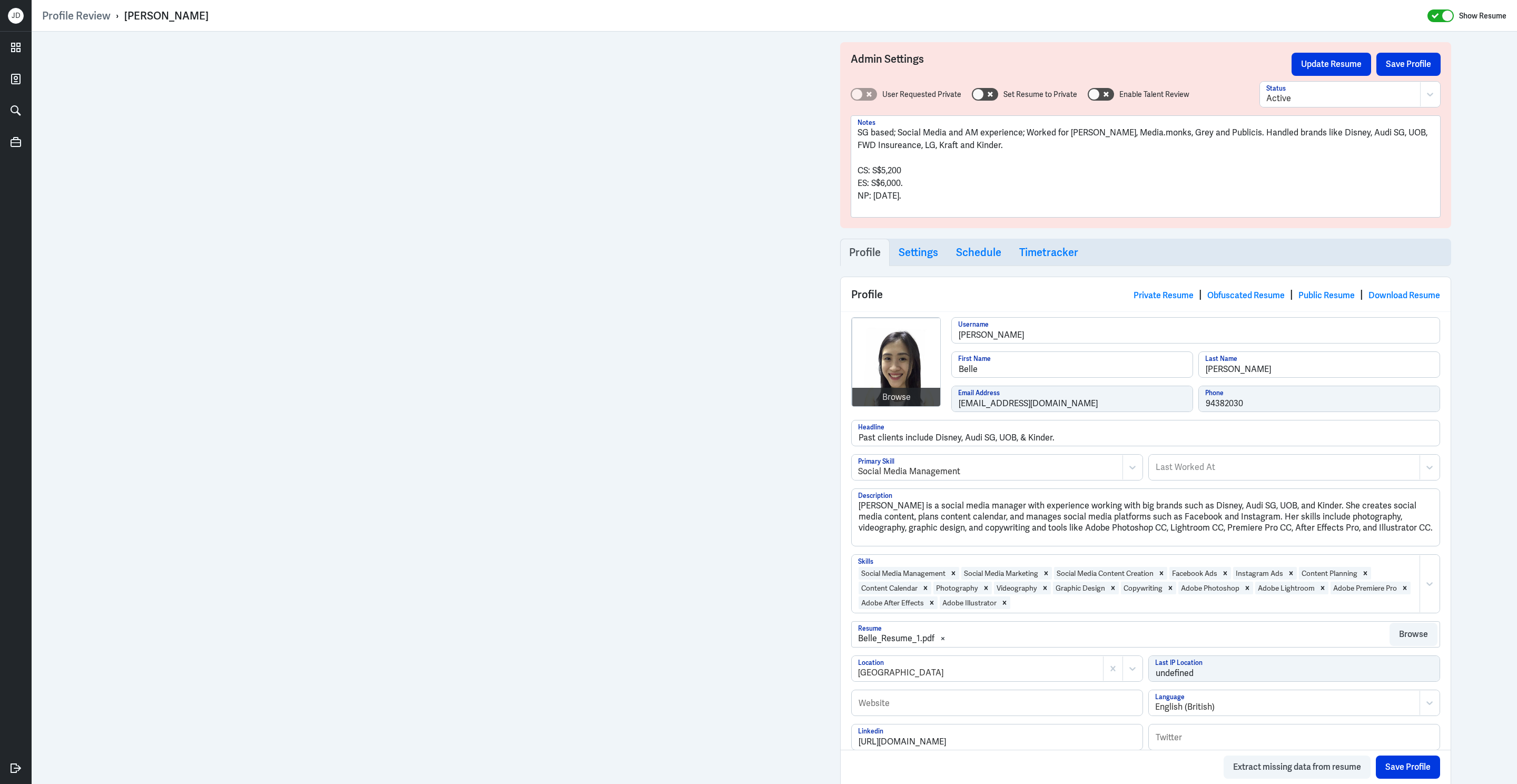
click at [873, 204] on p at bounding box center [1145, 209] width 576 height 13
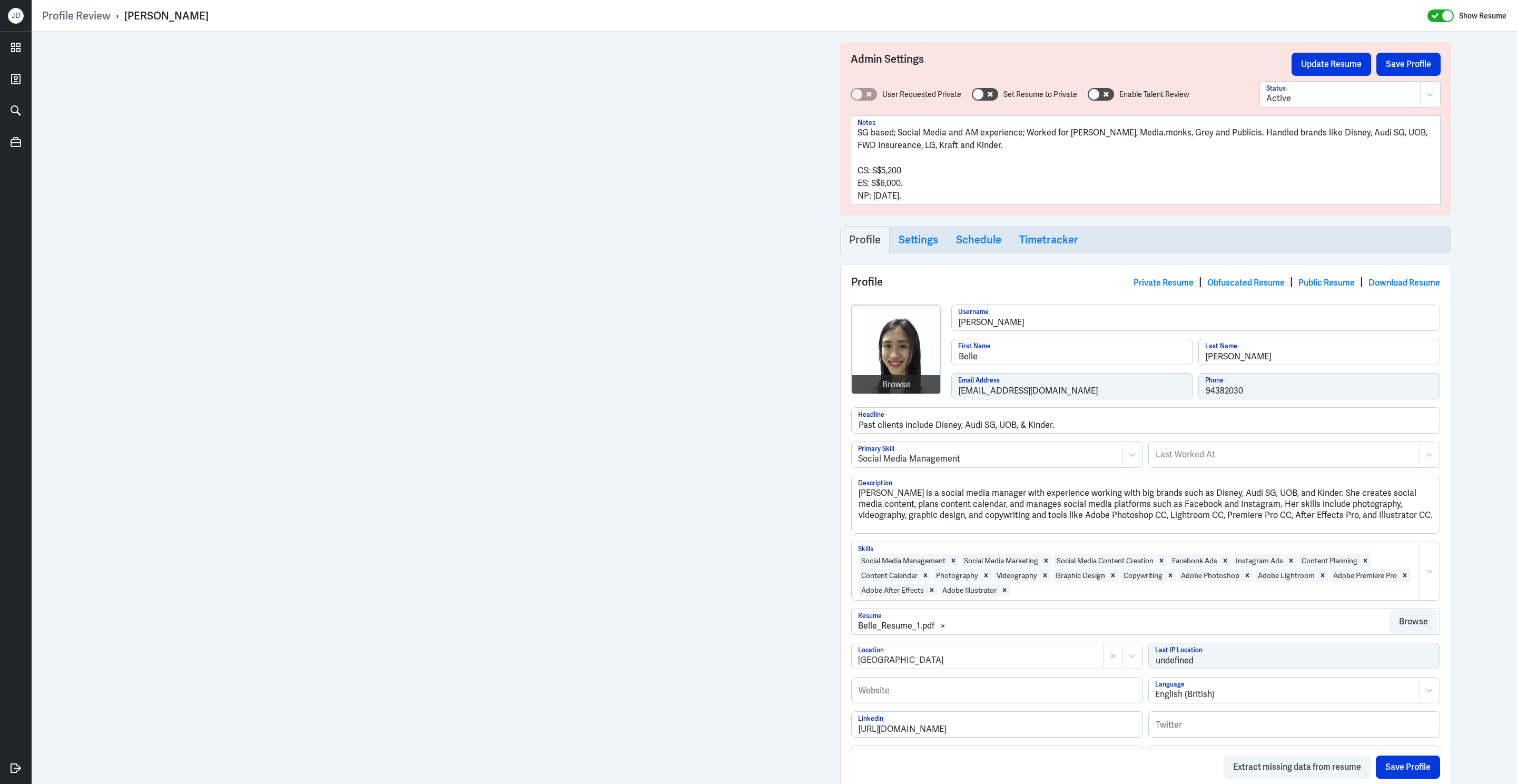
drag, startPoint x: 928, startPoint y: 199, endPoint x: 835, endPoint y: 91, distance: 142.5
copy div "SG based; Social Media and AM experience; Worked for Oliver, Media.monks, Grey …"
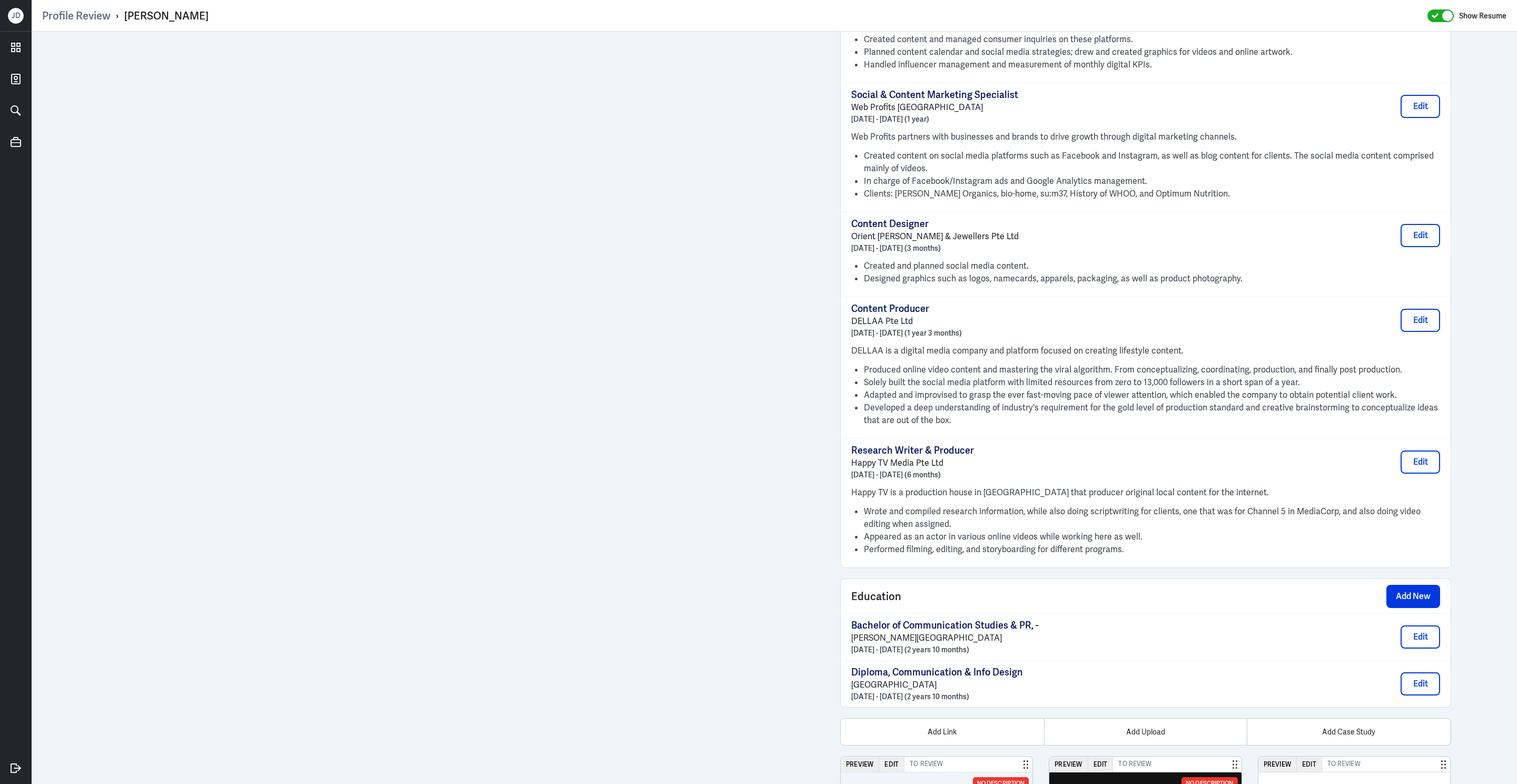
scroll to position [1166, 0]
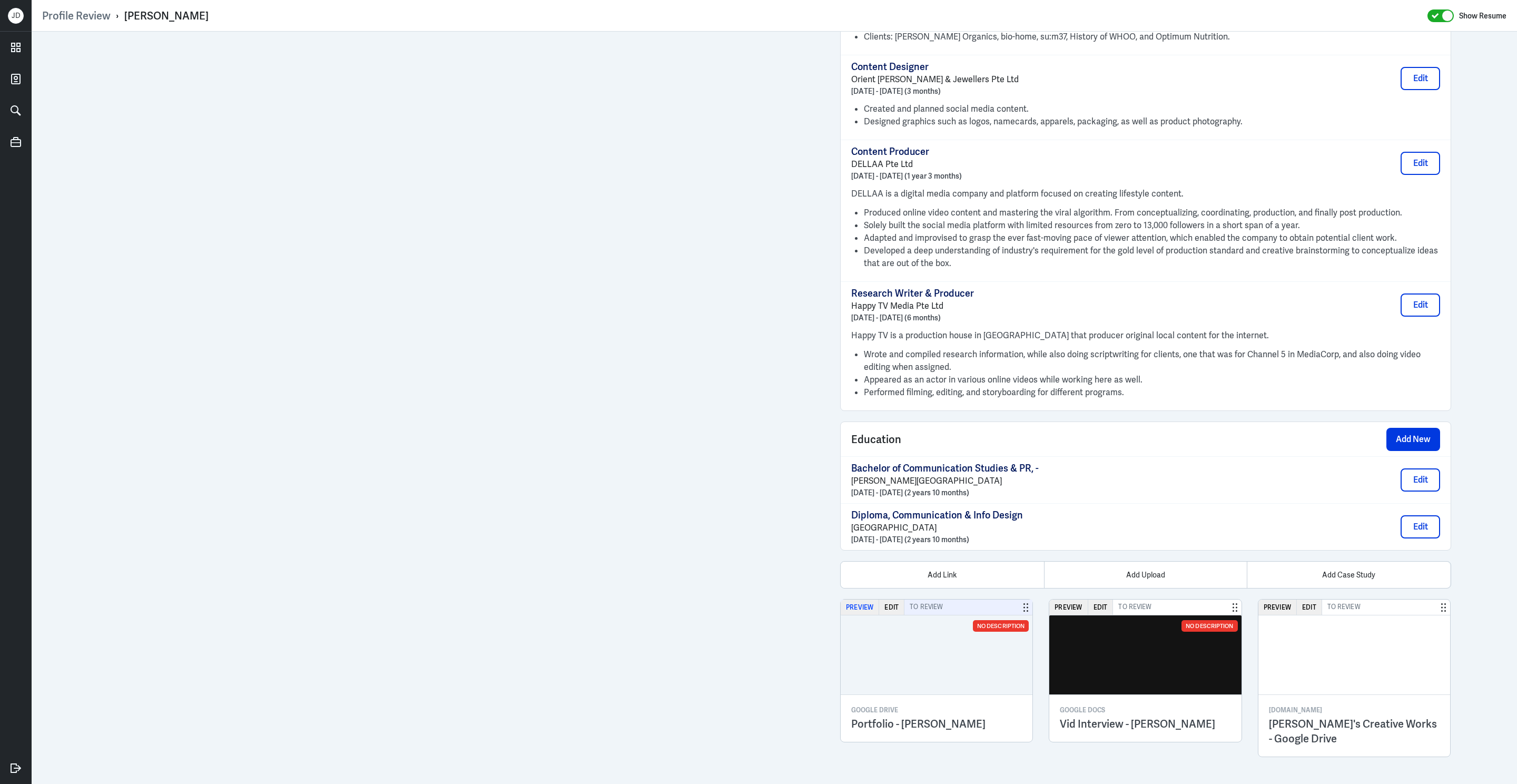
click at [851, 609] on button "Preview" at bounding box center [859, 607] width 38 height 15
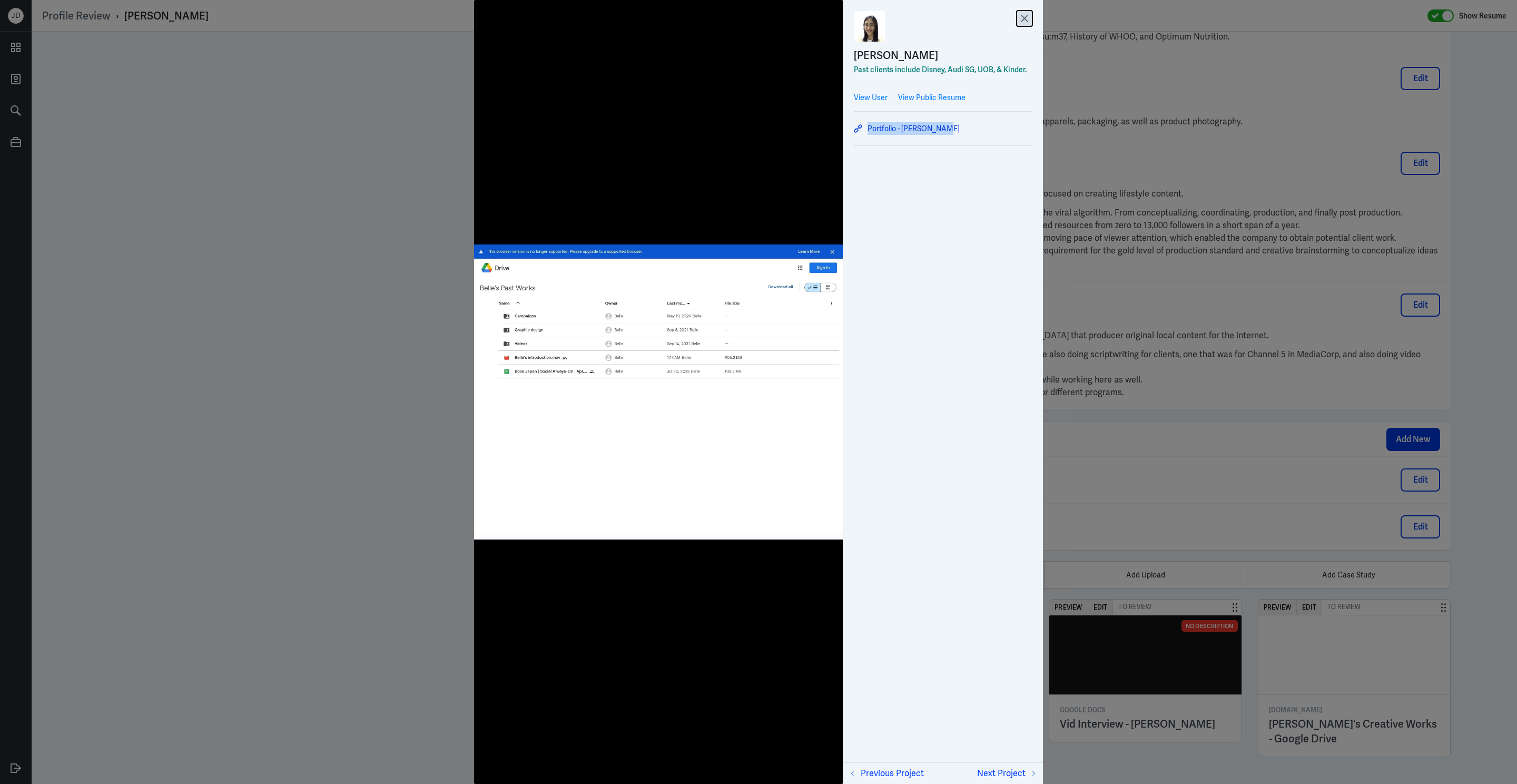
click at [1020, 19] on icon at bounding box center [1024, 18] width 16 height 16
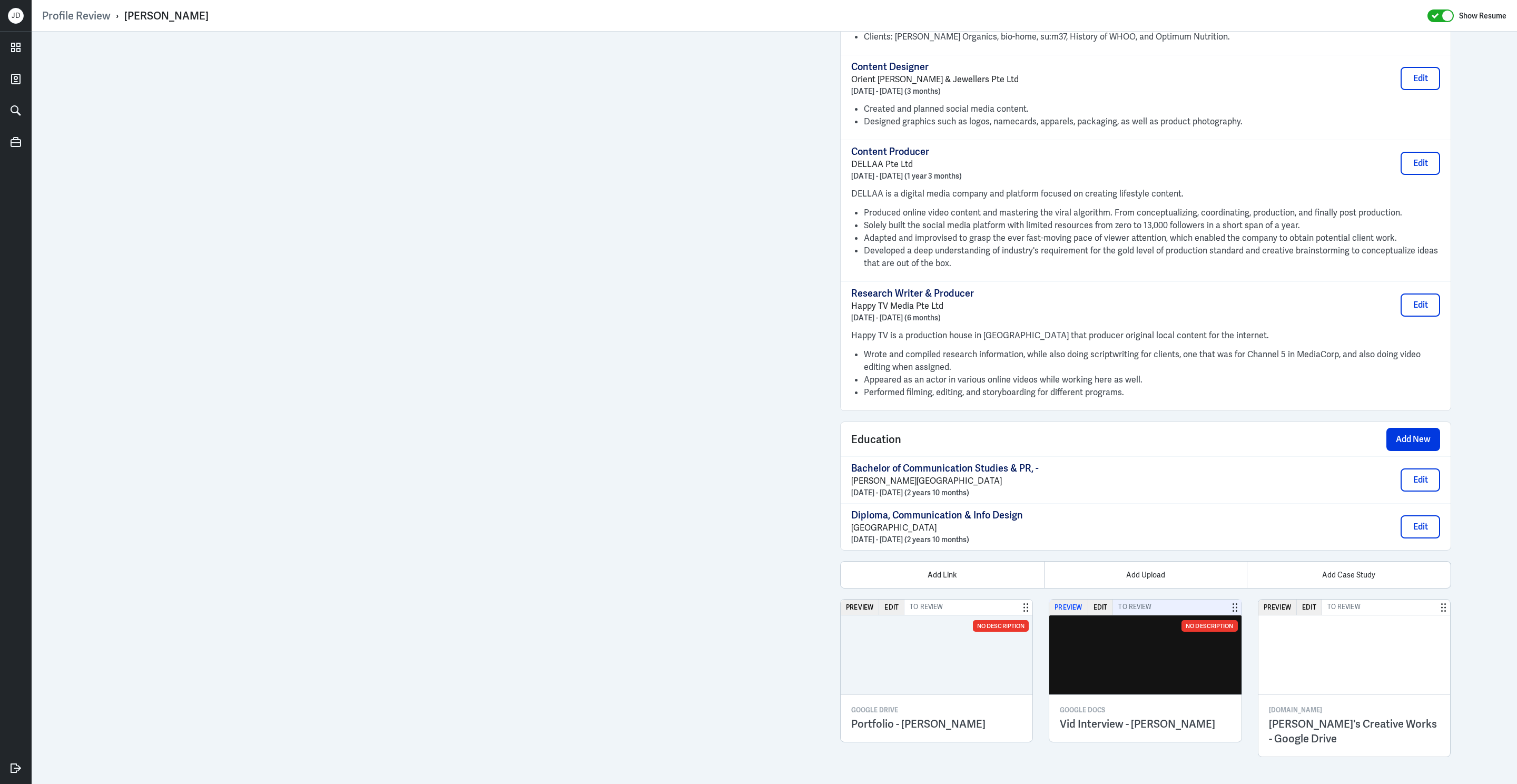
click at [1064, 610] on button "Preview" at bounding box center [1068, 607] width 38 height 15
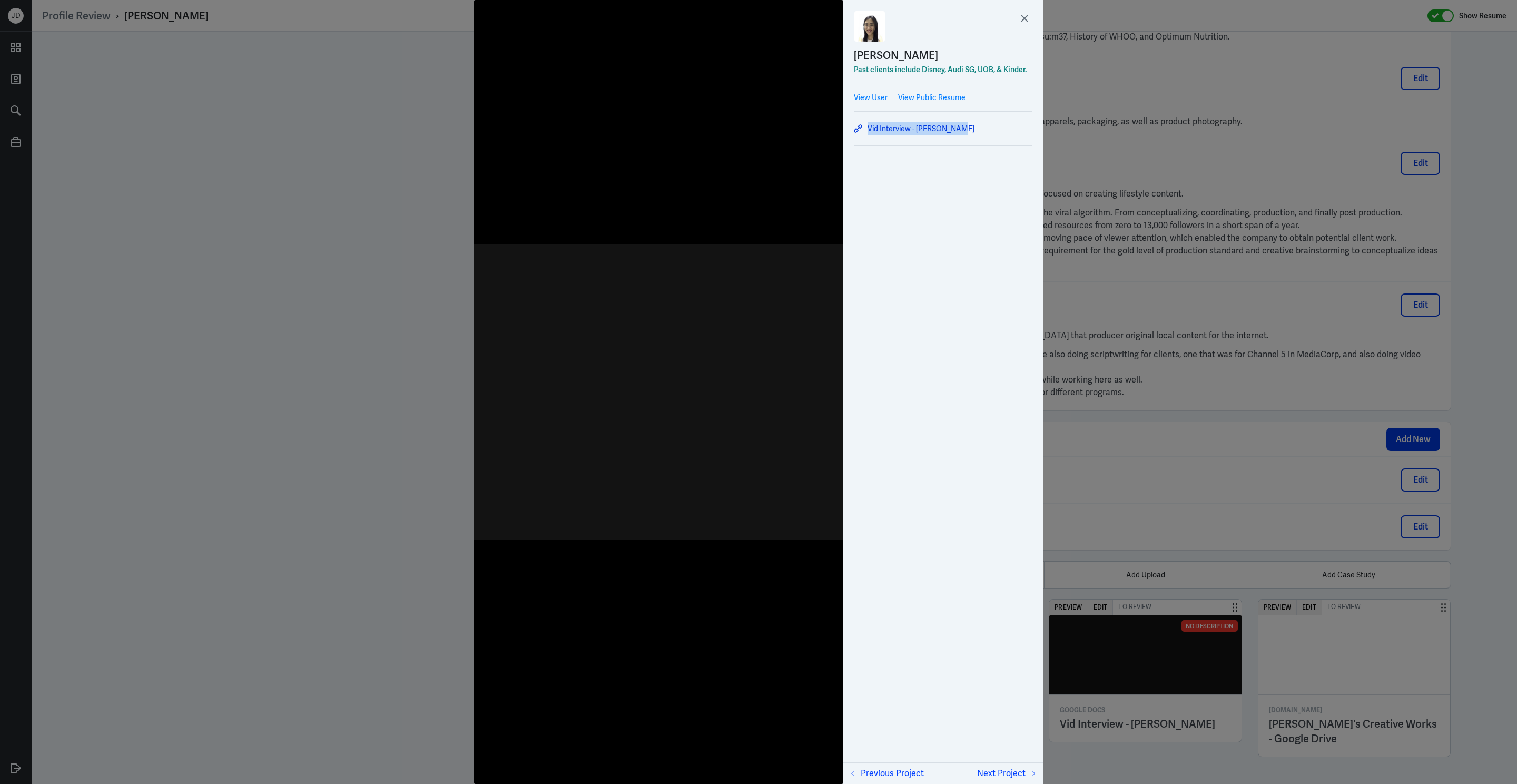
scroll to position [1148, 0]
click at [1026, 18] on icon at bounding box center [1024, 18] width 16 height 16
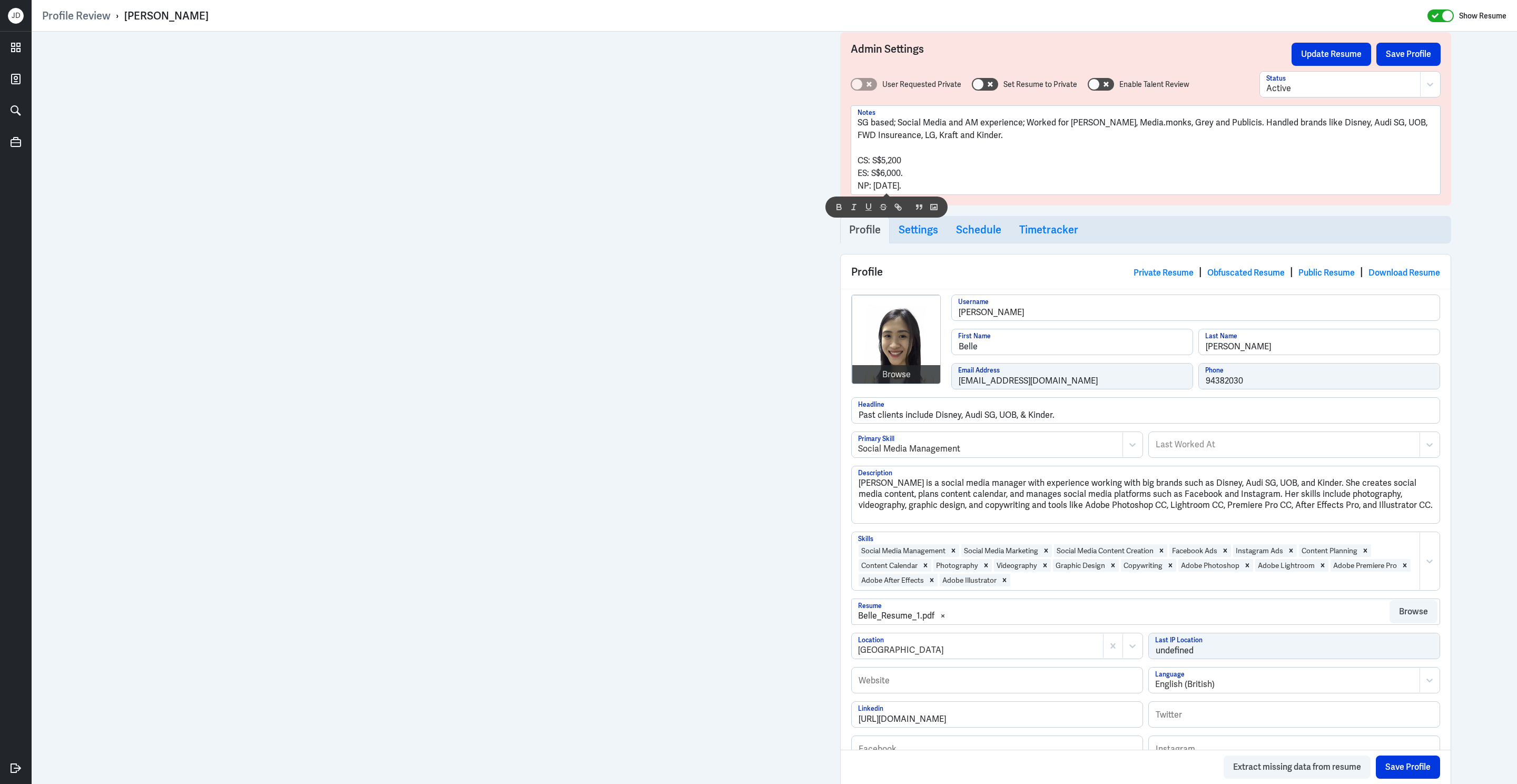
scroll to position [0, 0]
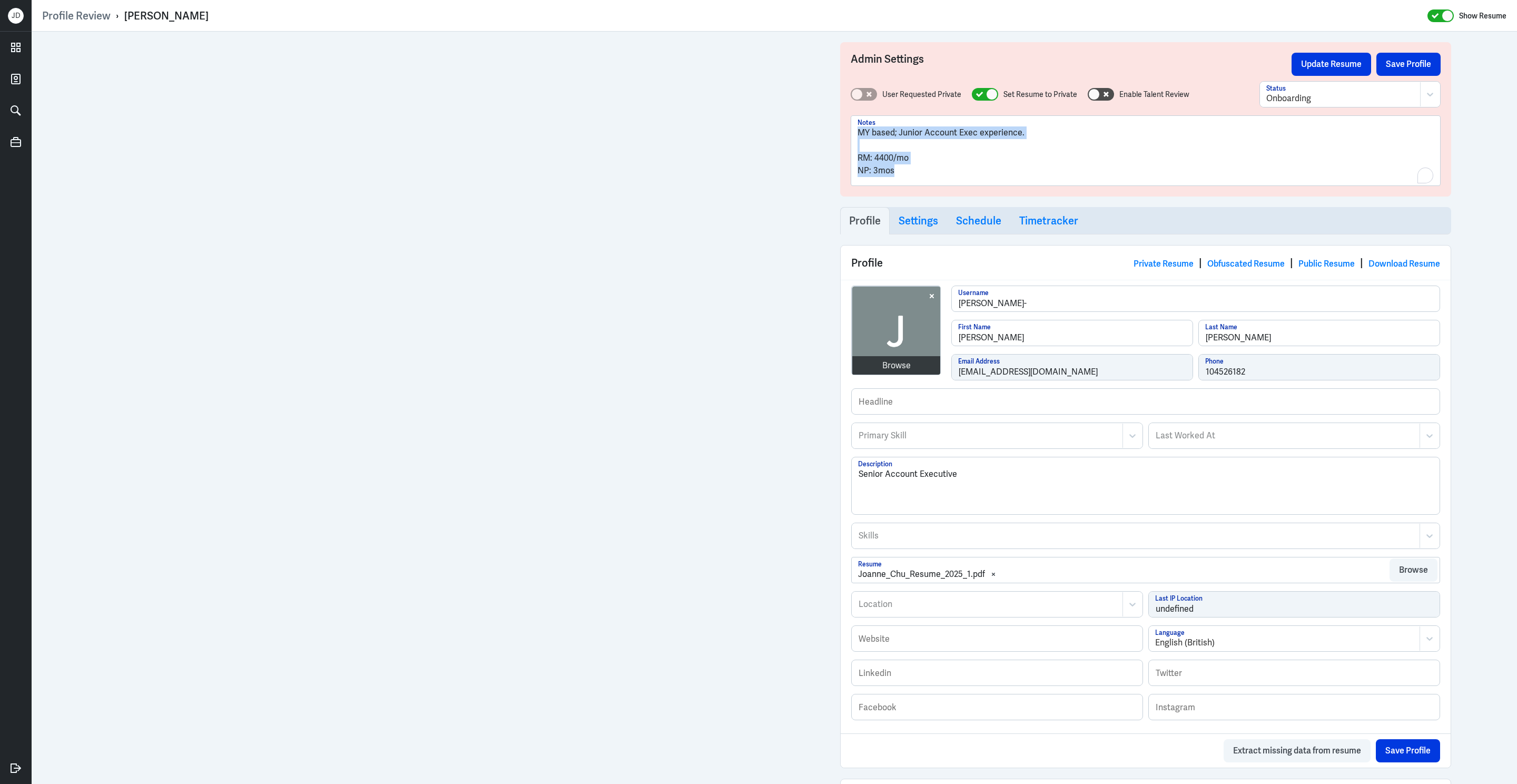
drag, startPoint x: 901, startPoint y: 171, endPoint x: 850, endPoint y: 131, distance: 64.8
click at [851, 131] on div "MY based; Junior Account Exec experience. RM: 4400/mo NP: 3mos Notes" at bounding box center [1146, 150] width 590 height 71
copy div "MY based; Junior Account Exec experience. RM: 4400/mo NP: 3mos"
